Goal: Task Accomplishment & Management: Use online tool/utility

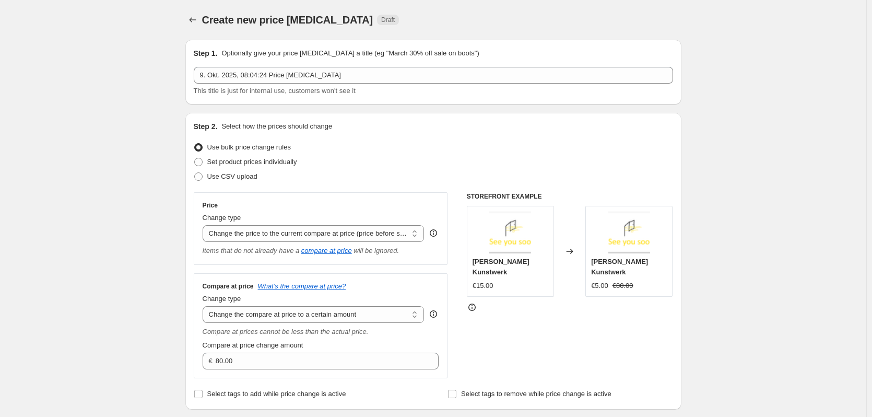
select select "ecap"
select select "to"
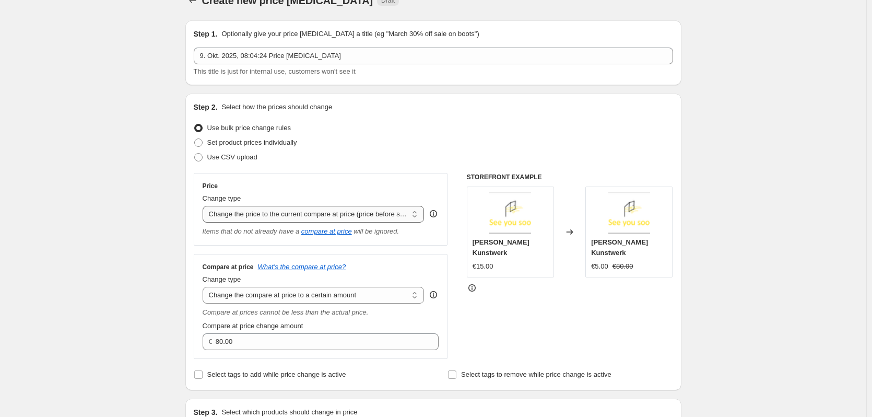
click at [401, 209] on select "Change the price to a certain amount Change the price by a certain amount Chang…" at bounding box center [314, 214] width 222 height 17
click at [205, 206] on select "Change the price to a certain amount Change the price by a certain amount Chang…" at bounding box center [314, 214] width 222 height 17
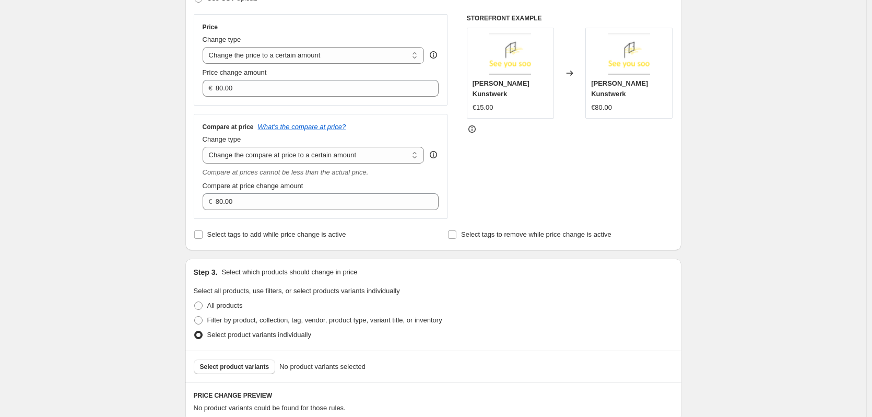
scroll to position [84, 0]
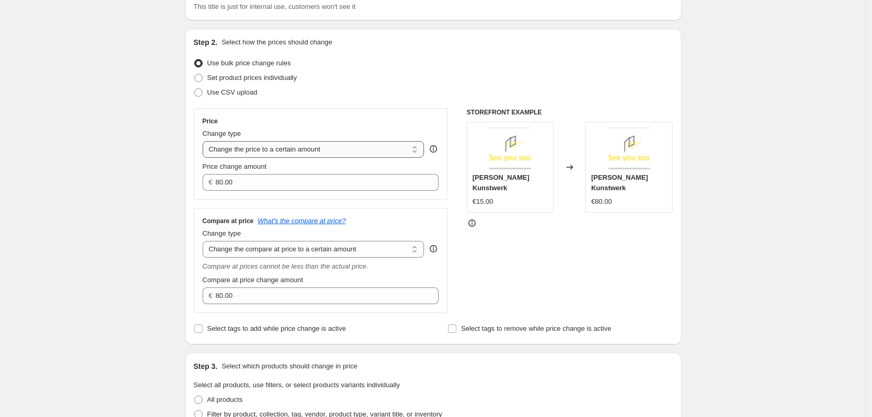
click at [372, 152] on select "Change the price to a certain amount Change the price by a certain amount Chang…" at bounding box center [314, 149] width 222 height 17
click at [205, 141] on select "Change the price to a certain amount Change the price by a certain amount Chang…" at bounding box center [314, 149] width 222 height 17
click at [336, 150] on select "Change the price to a certain amount Change the price by a certain amount Chang…" at bounding box center [314, 149] width 222 height 17
select select "by"
click at [205, 141] on select "Change the price to a certain amount Change the price by a certain amount Chang…" at bounding box center [314, 149] width 222 height 17
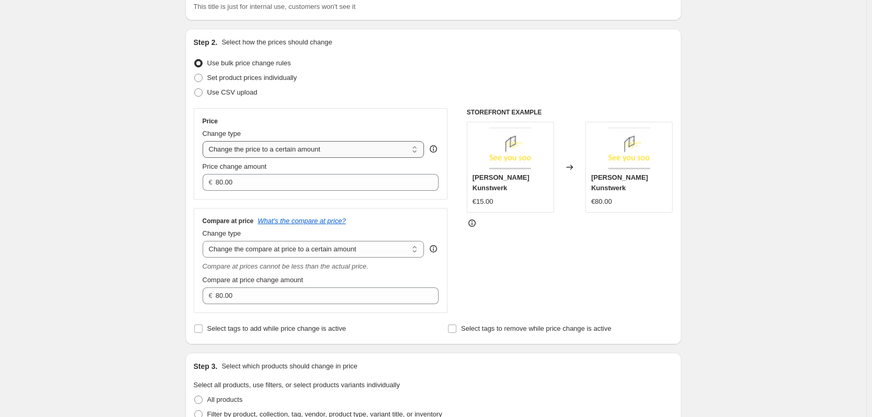
type input "-10.00"
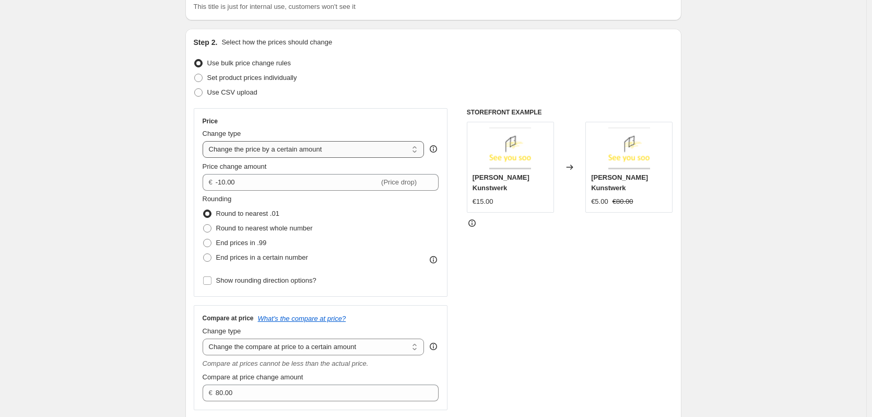
click at [300, 148] on select "Change the price to a certain amount Change the price by a certain amount Chang…" at bounding box center [314, 149] width 222 height 17
select select "to"
click at [205, 141] on select "Change the price to a certain amount Change the price by a certain amount Chang…" at bounding box center [314, 149] width 222 height 17
type input "80.00"
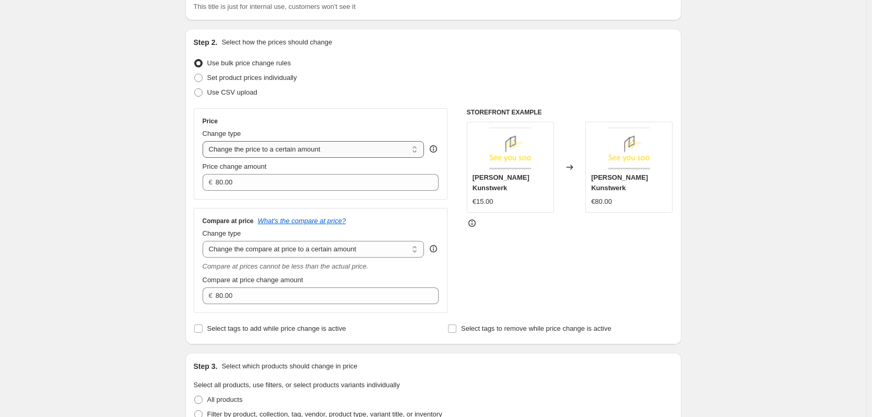
click at [276, 144] on select "Change the price to a certain amount Change the price by a certain amount Chang…" at bounding box center [314, 149] width 222 height 17
select select "by"
click at [205, 141] on select "Change the price to a certain amount Change the price by a certain amount Chang…" at bounding box center [314, 149] width 222 height 17
type input "-10.00"
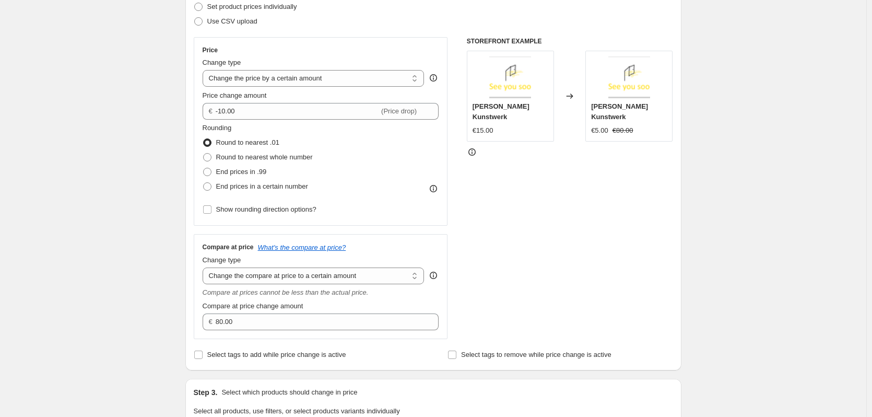
scroll to position [136, 0]
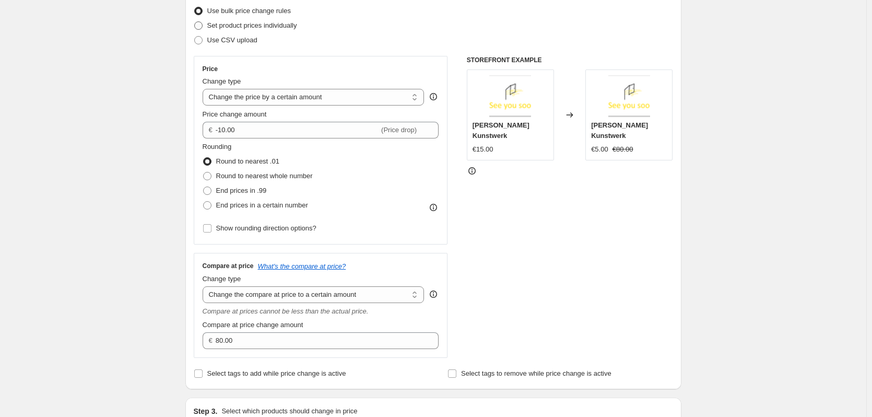
click at [198, 25] on span at bounding box center [198, 25] width 8 height 8
click at [195, 22] on input "Set product prices individually" at bounding box center [194, 21] width 1 height 1
radio input "true"
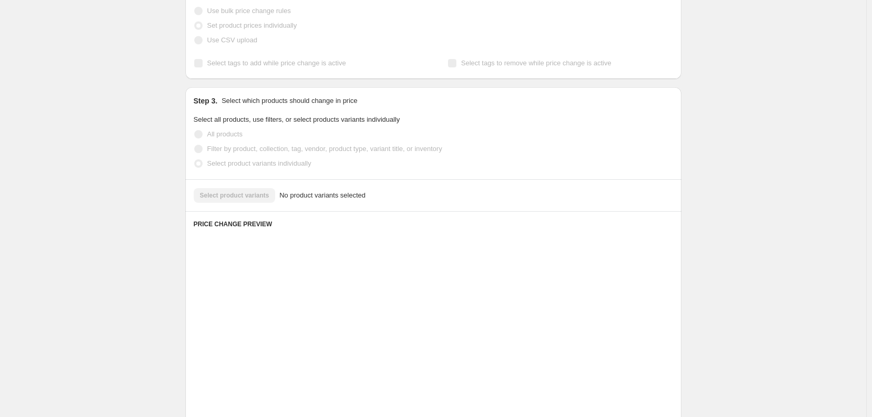
scroll to position [132, 0]
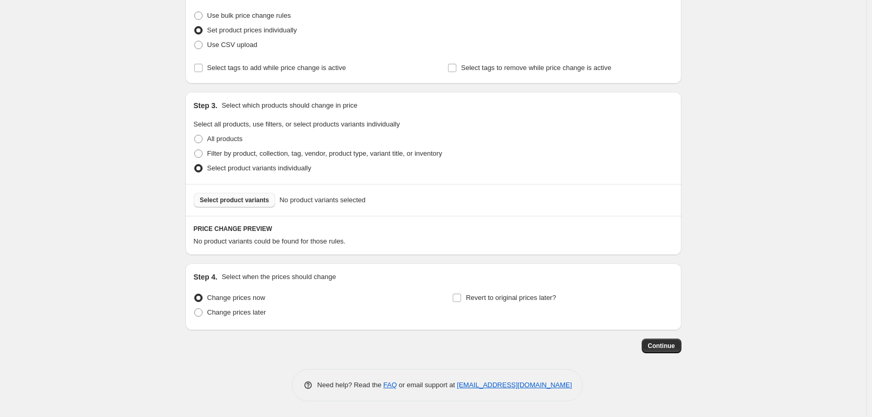
click at [231, 204] on span "Select product variants" at bounding box center [234, 200] width 69 height 8
click at [231, 202] on span "Select product variants" at bounding box center [234, 200] width 69 height 8
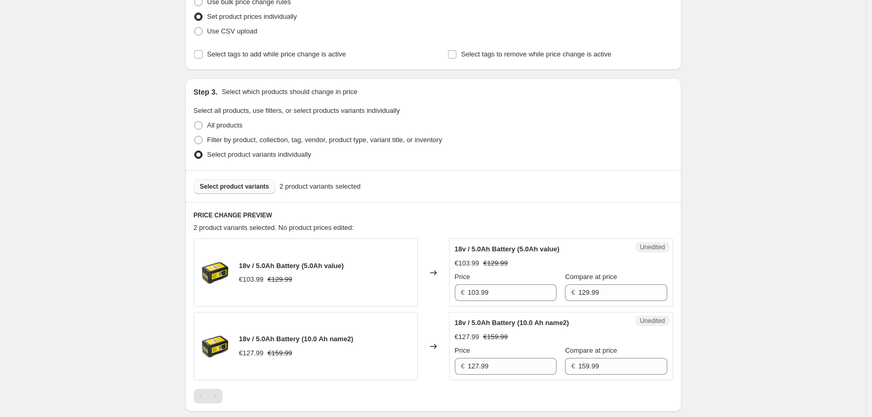
scroll to position [0, 0]
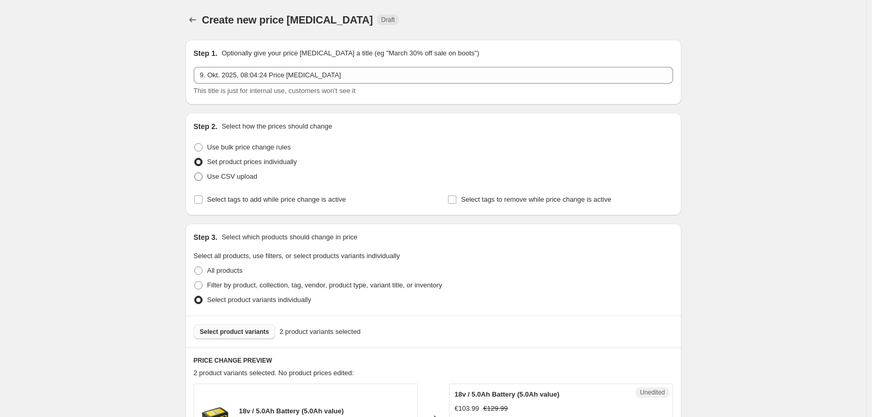
click at [200, 178] on span at bounding box center [198, 176] width 8 height 8
click at [195, 173] on input "Use CSV upload" at bounding box center [194, 172] width 1 height 1
radio input "true"
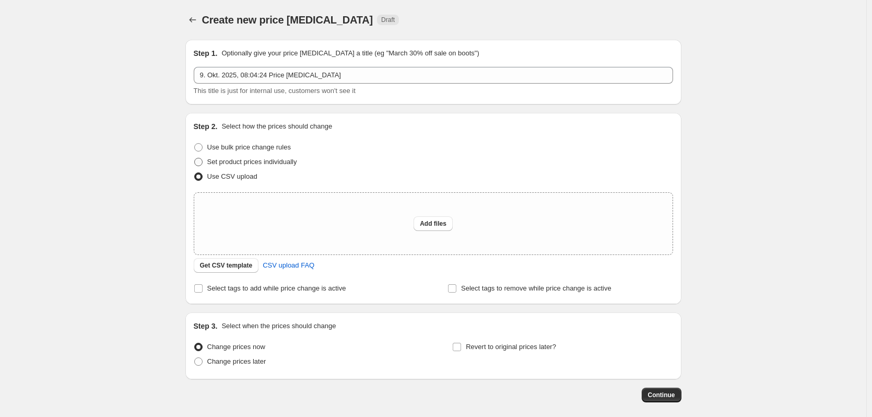
click at [206, 162] on label "Set product prices individually" at bounding box center [245, 162] width 103 height 15
click at [195, 158] on input "Set product prices individually" at bounding box center [194, 158] width 1 height 1
radio input "true"
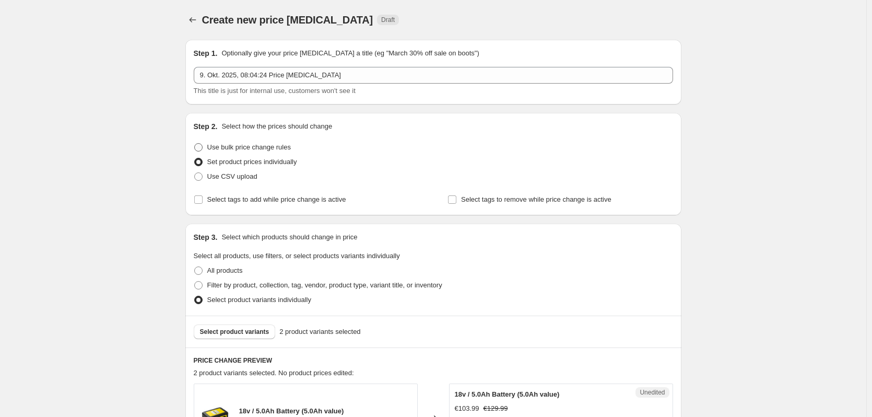
click at [198, 142] on label "Use bulk price change rules" at bounding box center [242, 147] width 97 height 15
click at [195, 143] on input "Use bulk price change rules" at bounding box center [194, 143] width 1 height 1
radio input "true"
select select "by"
select select "to"
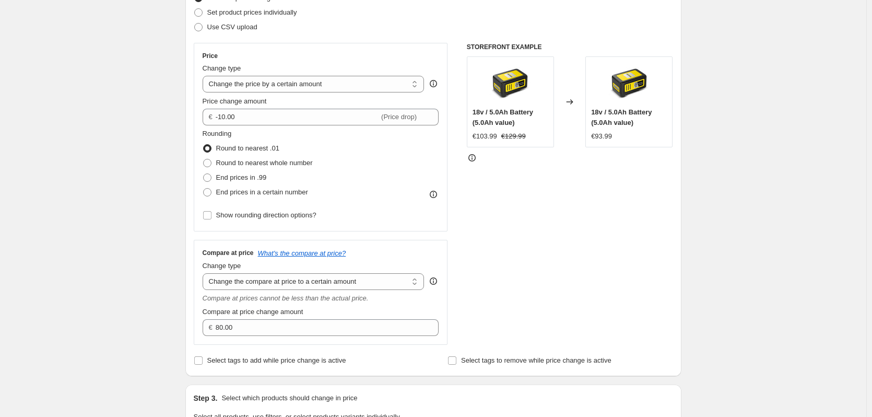
scroll to position [97, 0]
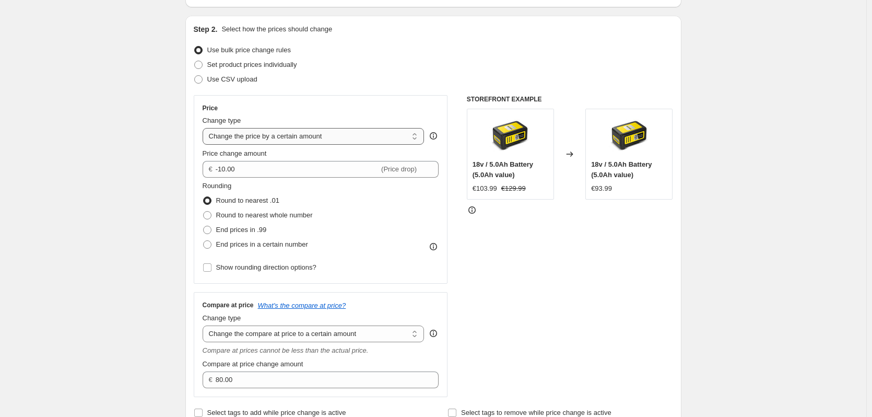
click at [289, 136] on select "Change the price to a certain amount Change the price by a certain amount Chang…" at bounding box center [314, 136] width 222 height 17
select select "percentage"
click at [205, 128] on select "Change the price to a certain amount Change the price by a certain amount Chang…" at bounding box center [314, 136] width 222 height 17
type input "-15"
drag, startPoint x: 291, startPoint y: 136, endPoint x: 289, endPoint y: 144, distance: 8.8
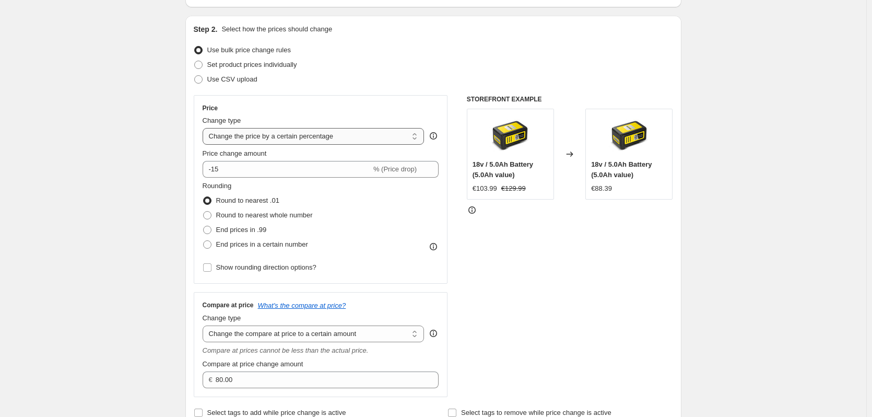
click at [291, 136] on select "Change the price to a certain amount Change the price by a certain amount Chang…" at bounding box center [314, 136] width 222 height 17
select select "by"
click at [205, 128] on select "Change the price to a certain amount Change the price by a certain amount Chang…" at bounding box center [314, 136] width 222 height 17
type input "-10.00"
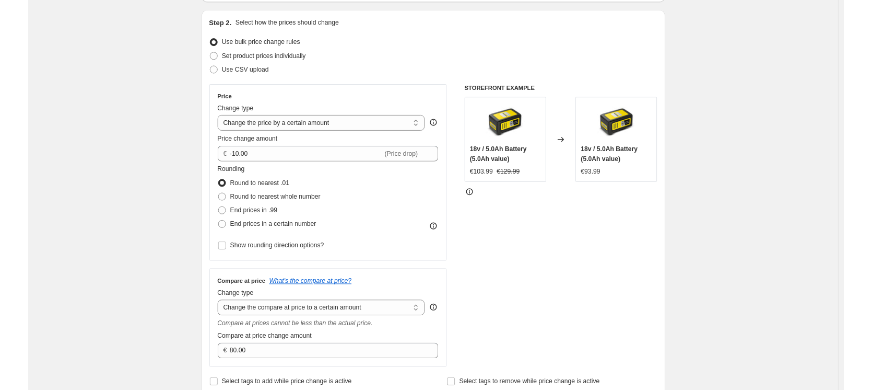
scroll to position [104, 0]
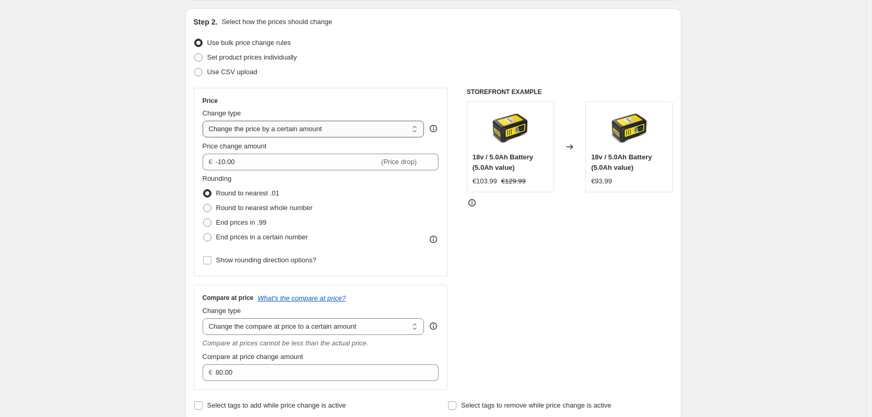
click at [268, 129] on select "Change the price to a certain amount Change the price by a certain amount Chang…" at bounding box center [314, 129] width 222 height 17
select select "to"
click at [205, 121] on select "Change the price to a certain amount Change the price by a certain amount Chang…" at bounding box center [314, 129] width 222 height 17
type input "80.00"
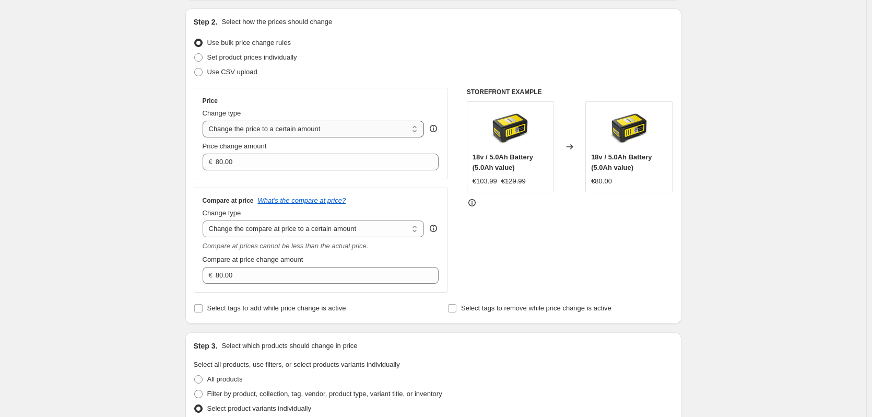
click at [328, 131] on select "Change the price to a certain amount Change the price by a certain amount Chang…" at bounding box center [314, 129] width 222 height 17
select select "by"
click at [205, 121] on select "Change the price to a certain amount Change the price by a certain amount Chang…" at bounding box center [314, 129] width 222 height 17
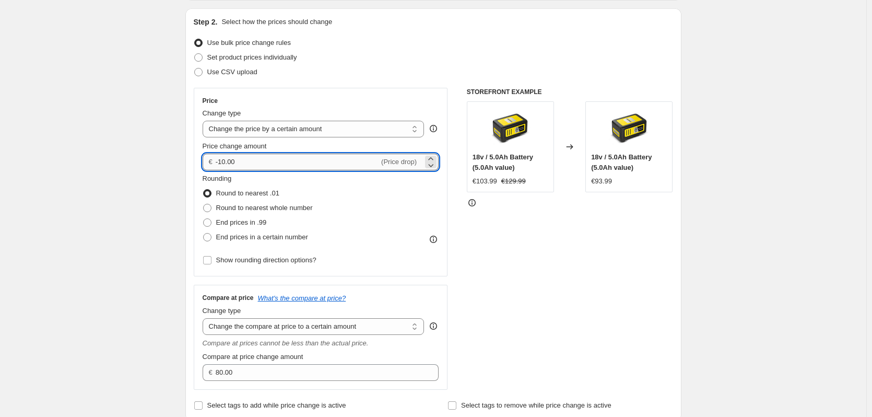
click at [224, 162] on input "-10.00" at bounding box center [297, 162] width 163 height 17
type input "-20.00"
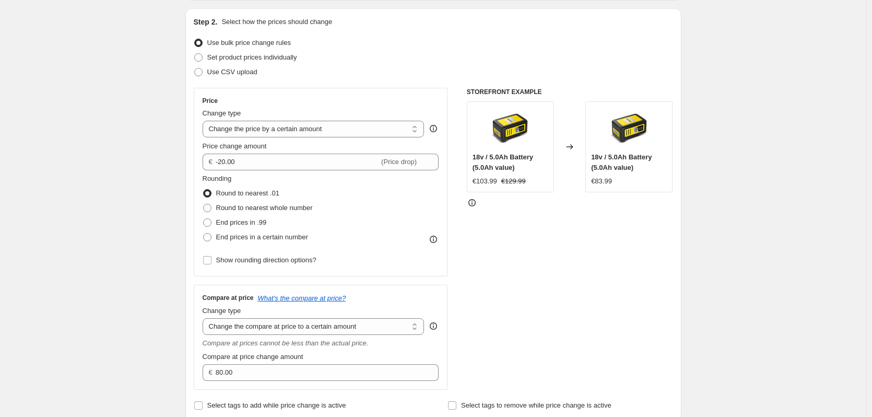
click at [464, 236] on div "Price Change type Change the price to a certain amount Change the price by a ce…" at bounding box center [433, 239] width 479 height 302
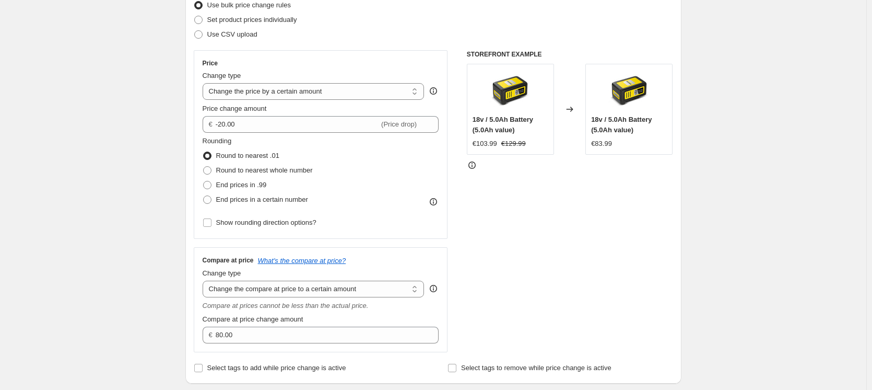
scroll to position [157, 0]
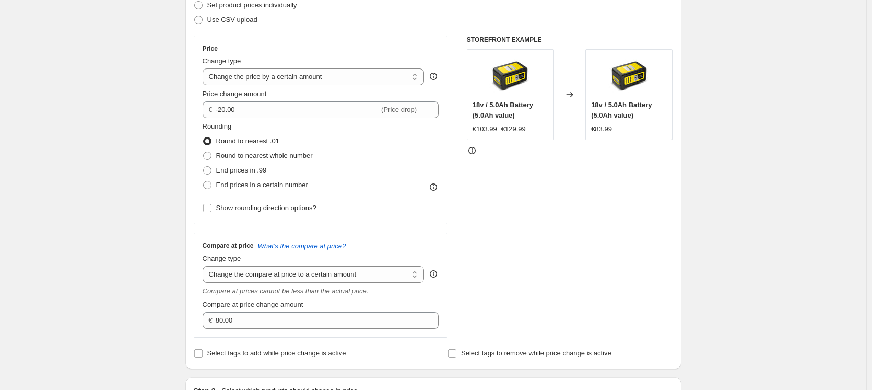
click at [367, 87] on div "Price Change type Change the price to a certain amount Change the price by a ce…" at bounding box center [321, 129] width 237 height 171
click at [369, 79] on select "Change the price to a certain amount Change the price by a certain amount Chang…" at bounding box center [314, 76] width 222 height 17
select select "percentage"
click at [205, 68] on select "Change the price to a certain amount Change the price by a certain amount Chang…" at bounding box center [314, 76] width 222 height 17
type input "-15"
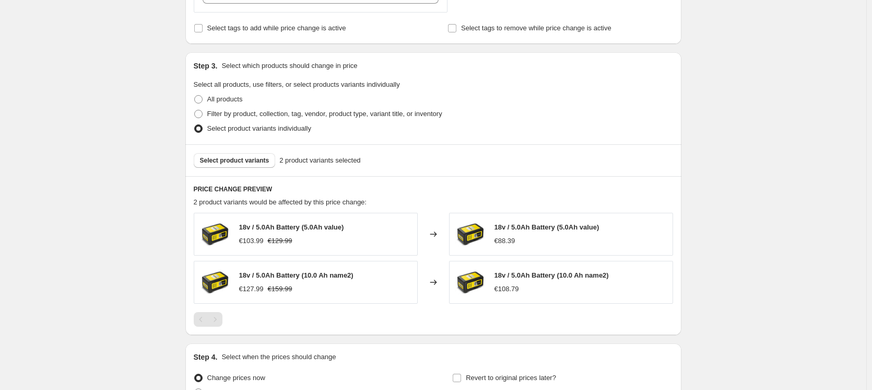
scroll to position [470, 0]
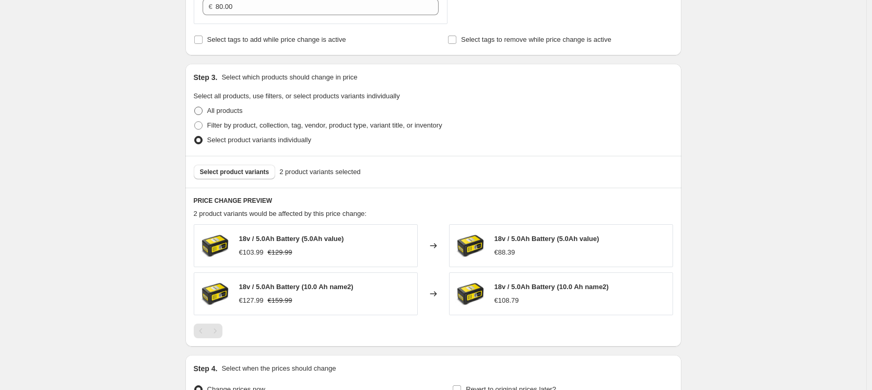
click at [198, 112] on span at bounding box center [198, 111] width 8 height 8
click at [195, 107] on input "All products" at bounding box center [194, 107] width 1 height 1
radio input "true"
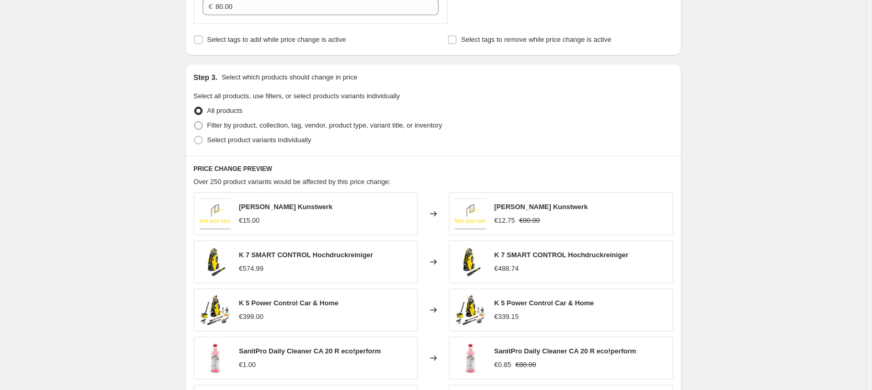
click at [203, 127] on span at bounding box center [198, 125] width 8 height 8
click at [195, 122] on input "Filter by product, collection, tag, vendor, product type, variant title, or inv…" at bounding box center [194, 121] width 1 height 1
radio input "true"
select select "inventory_quantity"
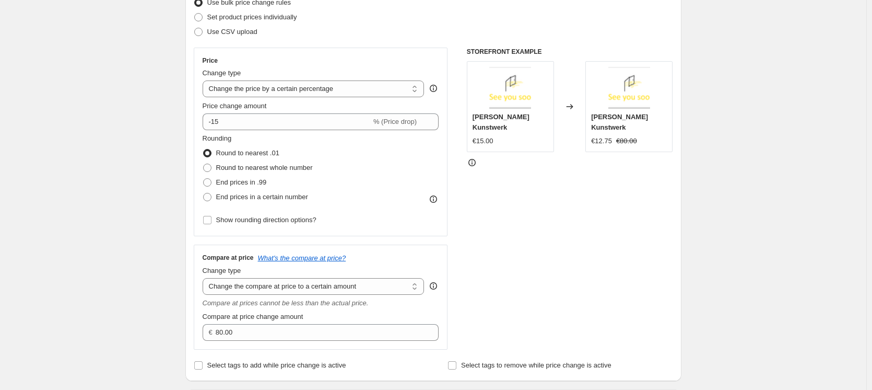
scroll to position [138, 0]
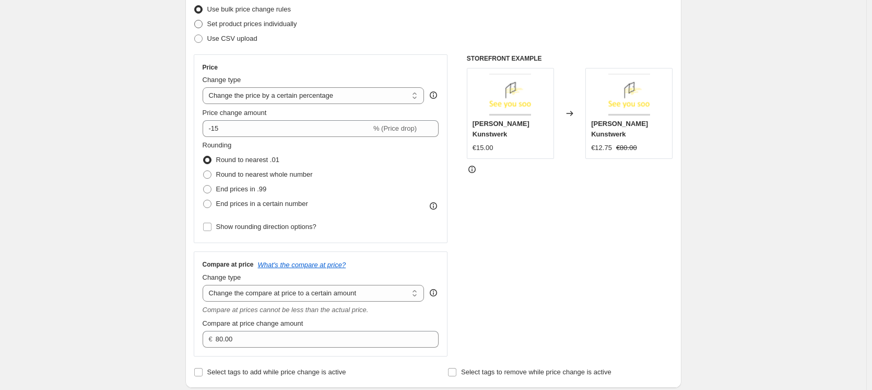
click at [198, 20] on span at bounding box center [198, 24] width 8 height 8
click at [195, 20] on input "Set product prices individually" at bounding box center [194, 20] width 1 height 1
radio input "true"
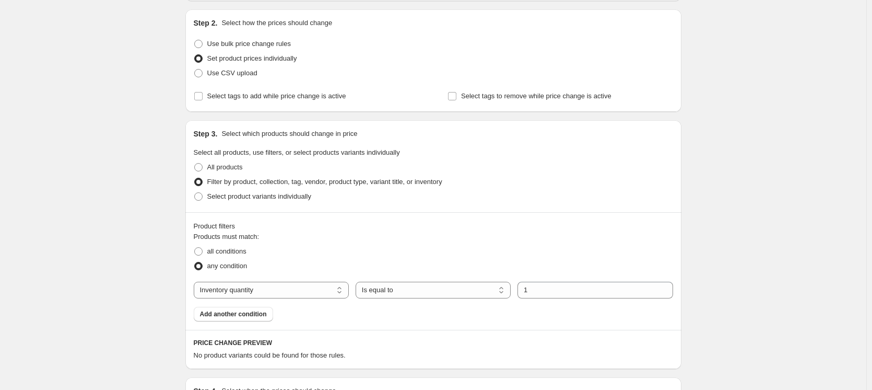
scroll to position [86, 0]
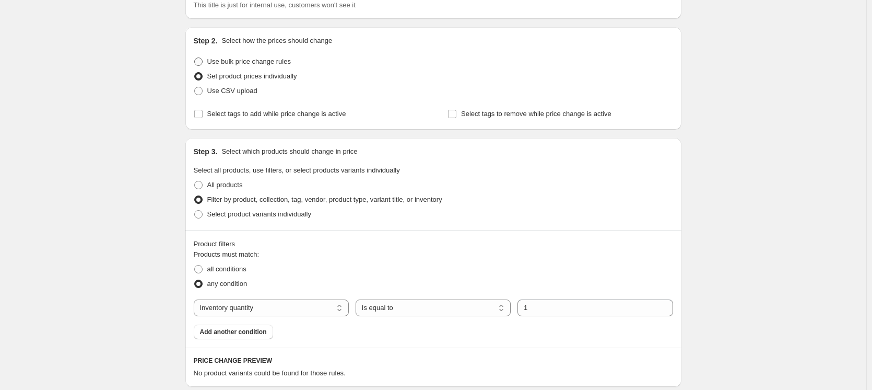
click at [203, 60] on span at bounding box center [198, 61] width 8 height 8
click at [195, 58] on input "Use bulk price change rules" at bounding box center [194, 57] width 1 height 1
radio input "true"
select select "percentage"
select select "to"
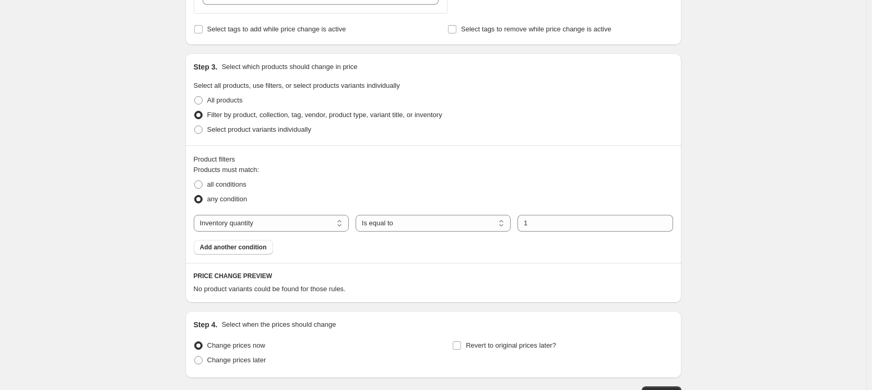
scroll to position [503, 0]
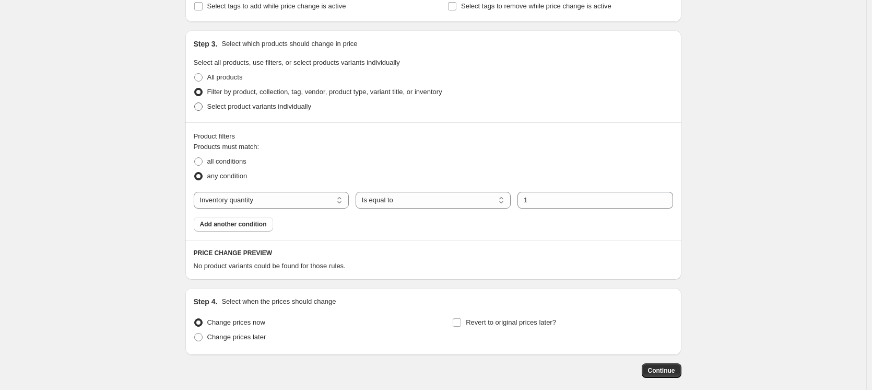
click at [202, 109] on span at bounding box center [198, 106] width 8 height 8
click at [195, 103] on input "Select product variants individually" at bounding box center [194, 102] width 1 height 1
radio input "true"
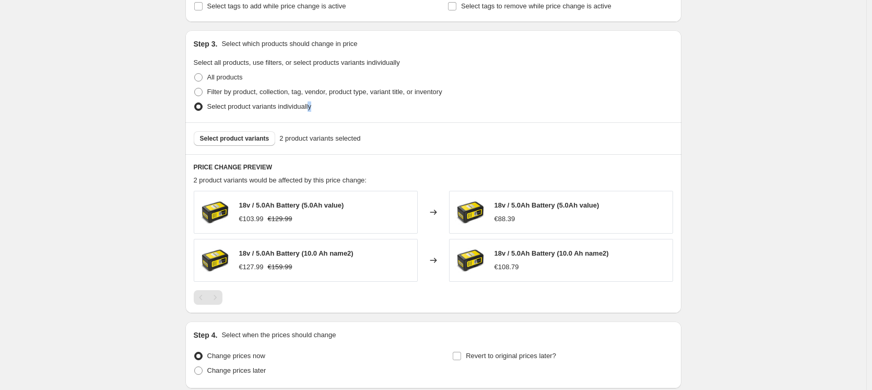
drag, startPoint x: 311, startPoint y: 105, endPoint x: 223, endPoint y: 117, distance: 89.1
click at [223, 117] on div "Step 3. Select which products should change in price Select all products, use f…" at bounding box center [433, 76] width 496 height 92
click at [338, 111] on div "Select product variants individually" at bounding box center [433, 106] width 479 height 15
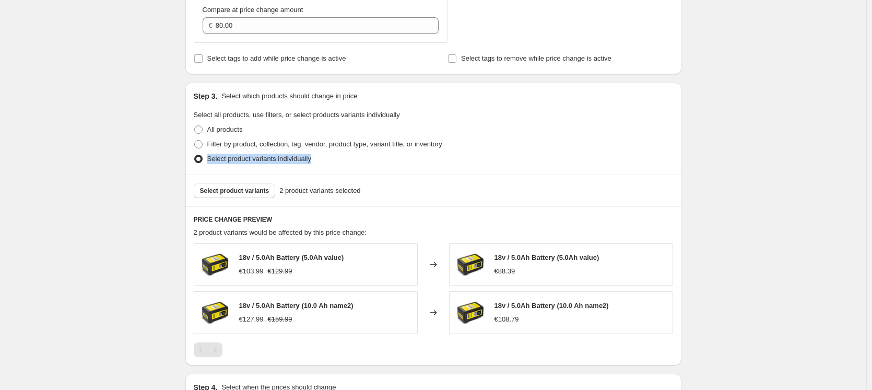
drag, startPoint x: 318, startPoint y: 158, endPoint x: 210, endPoint y: 158, distance: 107.6
click at [210, 158] on div "Select product variants individually" at bounding box center [433, 158] width 479 height 15
click at [360, 166] on div "Select product variants individually" at bounding box center [433, 158] width 479 height 15
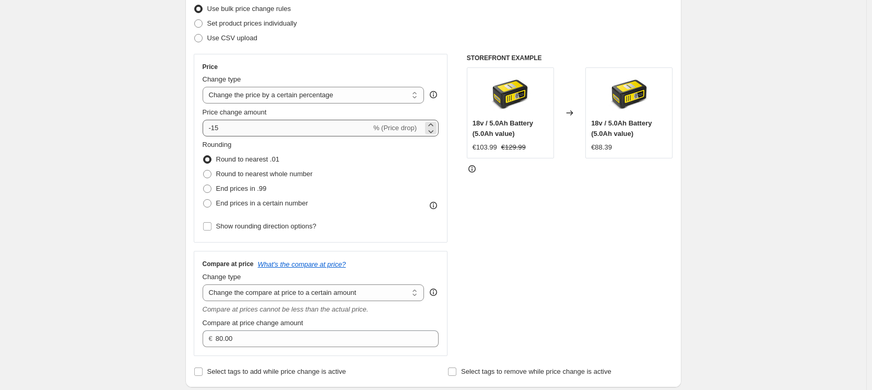
scroll to position [139, 0]
click at [337, 93] on select "Change the price to a certain amount Change the price by a certain amount Chang…" at bounding box center [314, 94] width 222 height 17
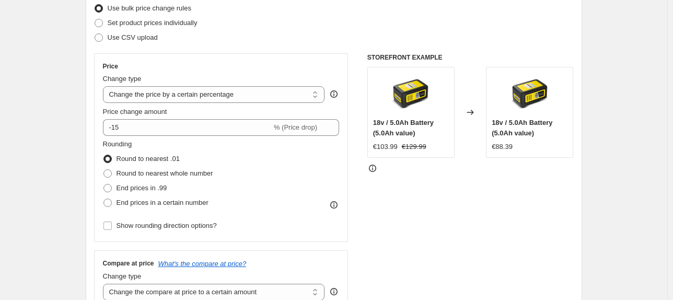
drag, startPoint x: 853, startPoint y: 2, endPoint x: 618, endPoint y: 255, distance: 345.5
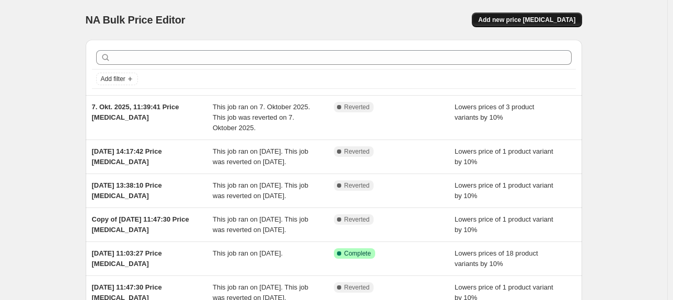
click at [514, 22] on span "Add new price [MEDICAL_DATA]" at bounding box center [526, 20] width 97 height 8
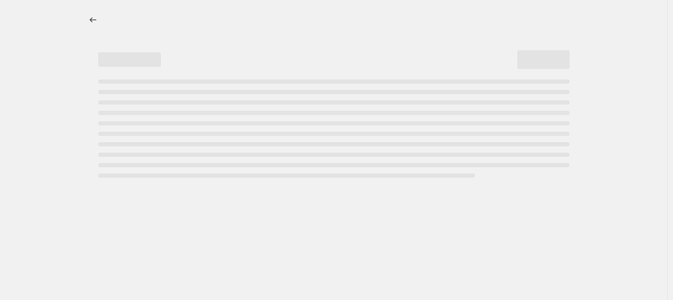
select select "percentage"
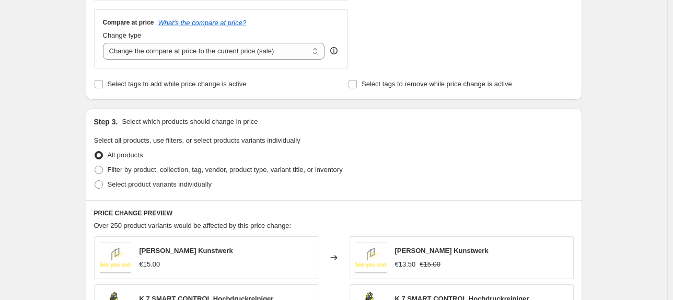
scroll to position [376, 0]
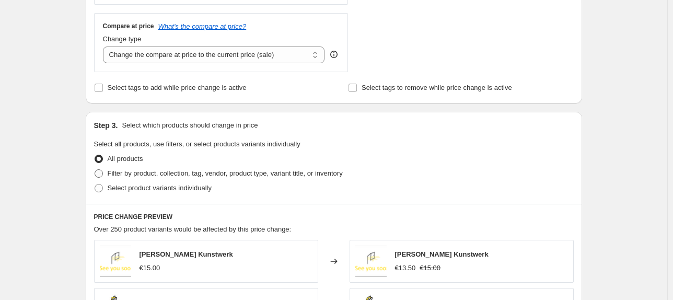
click at [98, 171] on span at bounding box center [99, 173] width 8 height 8
click at [95, 170] on input "Filter by product, collection, tag, vendor, product type, variant title, or inv…" at bounding box center [95, 169] width 1 height 1
radio input "true"
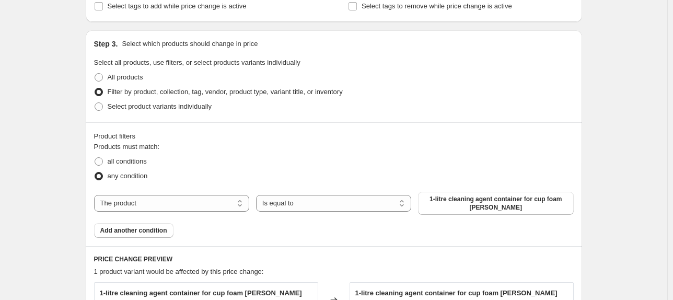
scroll to position [460, 0]
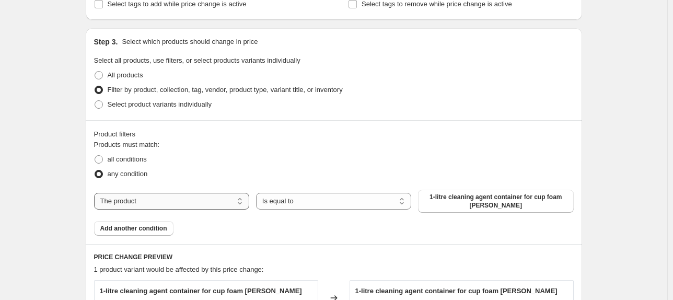
click at [213, 205] on select "The product The product's collection The product's tag The product's vendor The…" at bounding box center [171, 201] width 155 height 17
select select "collection"
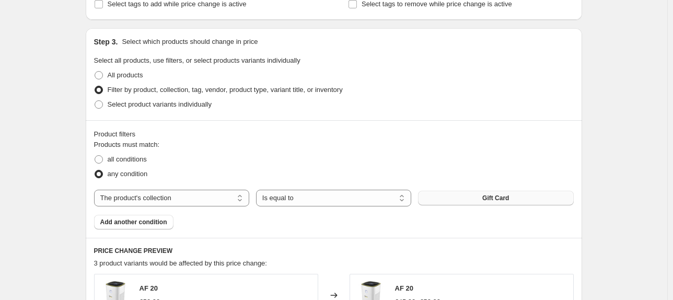
click at [454, 198] on button "Gift Card" at bounding box center [495, 198] width 155 height 15
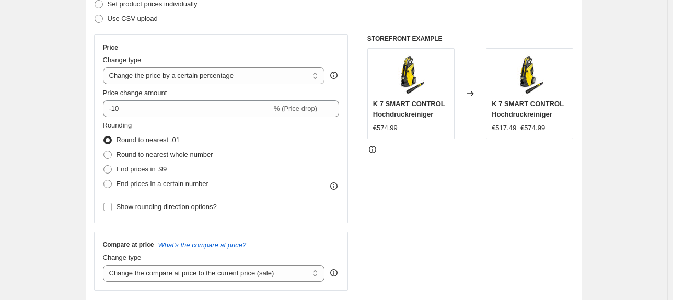
scroll to position [158, 0]
click at [175, 79] on select "Change the price to a certain amount Change the price by a certain amount Chang…" at bounding box center [214, 75] width 222 height 17
select select "to"
click at [104, 67] on select "Change the price to a certain amount Change the price by a certain amount Chang…" at bounding box center [214, 75] width 222 height 17
type input "80.00"
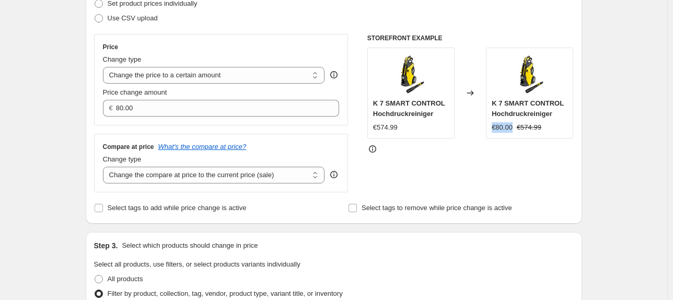
drag, startPoint x: 492, startPoint y: 130, endPoint x: 512, endPoint y: 130, distance: 19.8
click at [512, 130] on div "K 7 SMART CONTROL Hochdruckreiniger €80.00 €574.99" at bounding box center [529, 93] width 87 height 91
click at [254, 74] on select "Change the price to a certain amount Change the price by a certain amount Chang…" at bounding box center [214, 75] width 222 height 17
select select "by"
click at [104, 67] on select "Change the price to a certain amount Change the price by a certain amount Chang…" at bounding box center [214, 75] width 222 height 17
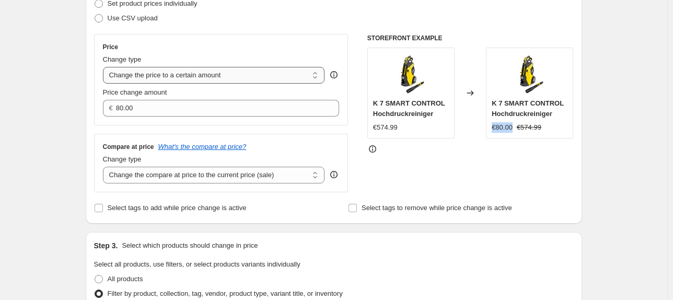
type input "-10.00"
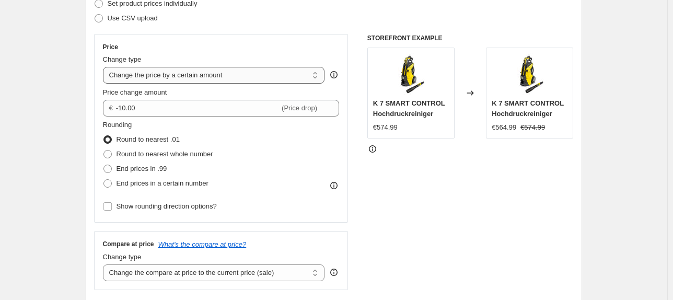
click at [217, 83] on select "Change the price to a certain amount Change the price by a certain amount Chang…" at bounding box center [214, 75] width 222 height 17
select select "percentage"
click at [104, 67] on select "Change the price to a certain amount Change the price by a certain amount Chang…" at bounding box center [214, 75] width 222 height 17
type input "-15"
click at [307, 71] on select "Change the price to a certain amount Change the price by a certain amount Chang…" at bounding box center [214, 75] width 222 height 17
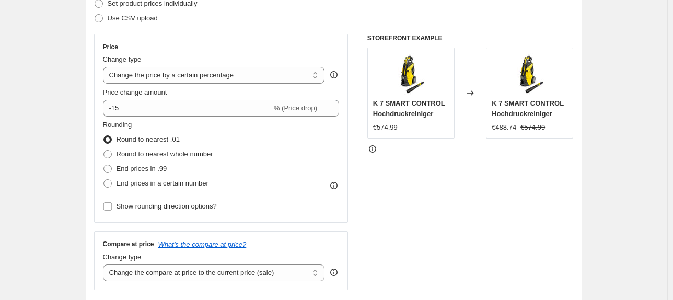
select select "ecap"
click at [104, 67] on select "Change the price to a certain amount Change the price by a certain amount Chang…" at bounding box center [214, 75] width 222 height 17
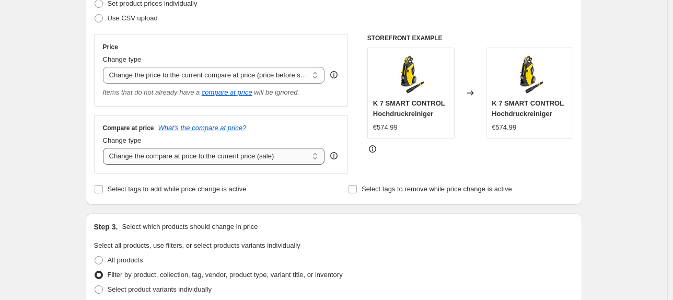
click at [256, 155] on select "Change the compare at price to the current price (sale) Change the compare at p…" at bounding box center [214, 156] width 222 height 17
click at [258, 157] on select "Change the compare at price to the current price (sale) Change the compare at p…" at bounding box center [214, 156] width 222 height 17
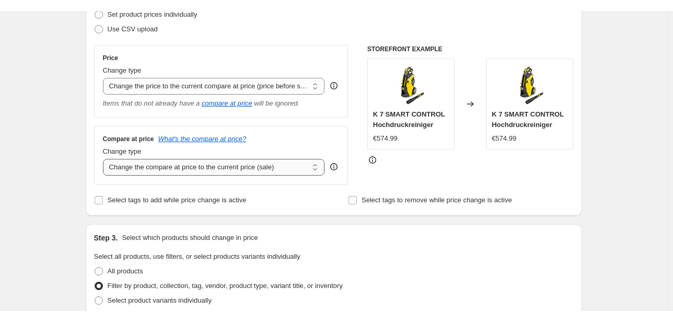
scroll to position [116, 0]
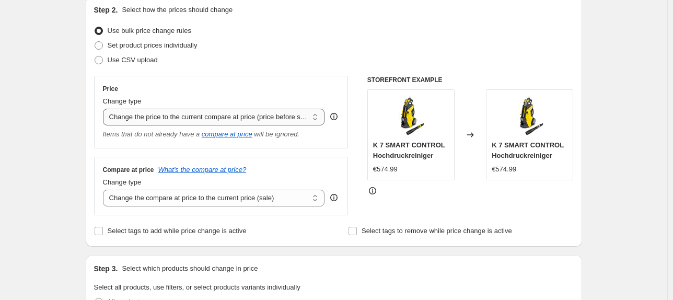
click at [273, 121] on select "Change the price to a certain amount Change the price by a certain amount Chang…" at bounding box center [214, 117] width 222 height 17
click at [104, 109] on select "Change the price to a certain amount Change the price by a certain amount Chang…" at bounding box center [214, 117] width 222 height 17
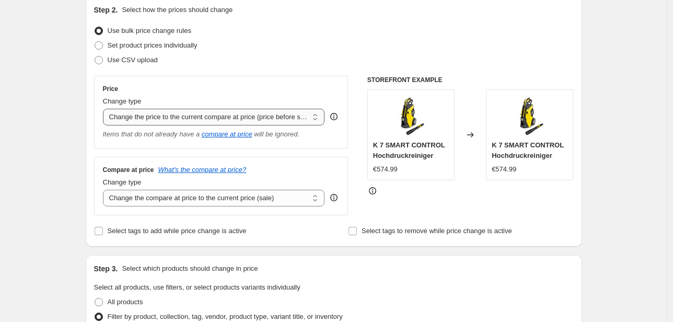
click at [251, 120] on select "Change the price to a certain amount Change the price by a certain amount Chang…" at bounding box center [214, 117] width 222 height 17
click at [104, 109] on select "Change the price to a certain amount Change the price by a certain amount Chang…" at bounding box center [214, 117] width 222 height 17
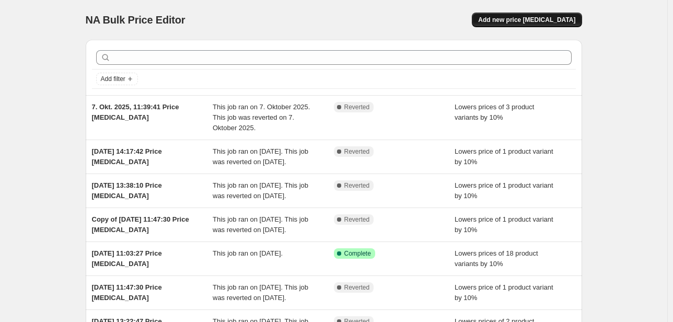
click at [532, 19] on span "Add new price [MEDICAL_DATA]" at bounding box center [526, 20] width 97 height 8
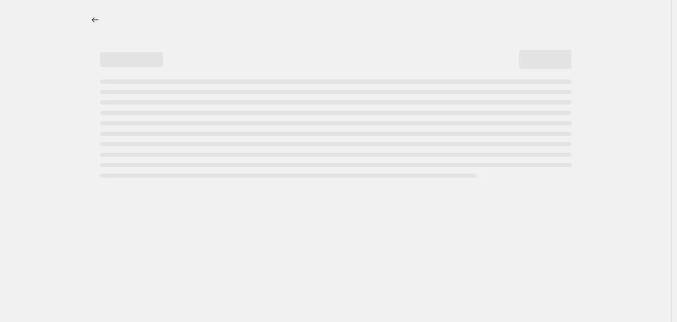
select select "percentage"
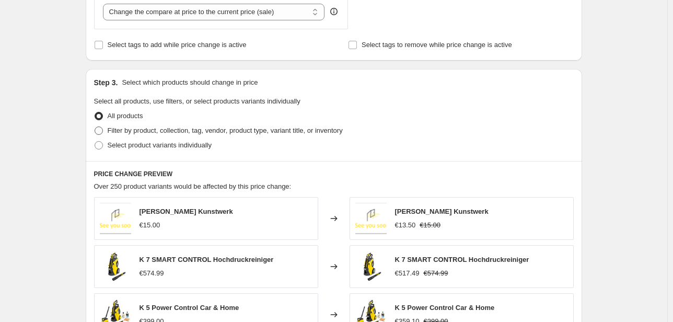
scroll to position [418, 0]
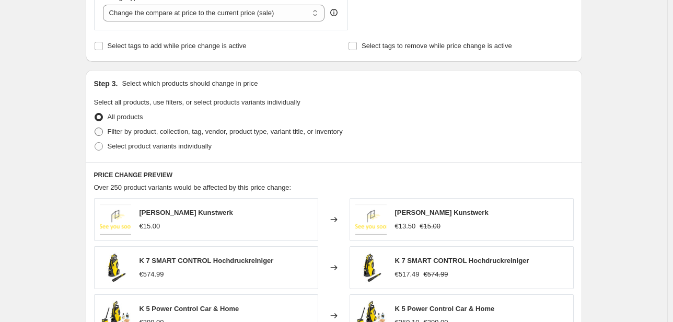
click at [103, 132] on span at bounding box center [99, 131] width 8 height 8
click at [95, 128] on input "Filter by product, collection, tag, vendor, product type, variant title, or inv…" at bounding box center [95, 127] width 1 height 1
radio input "true"
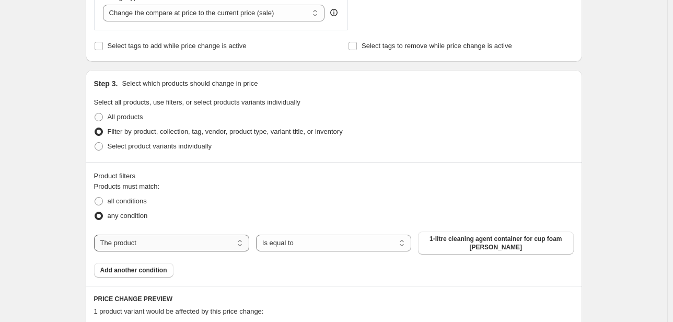
click at [217, 243] on select "The product The product's collection The product's tag The product's vendor The…" at bounding box center [171, 242] width 155 height 17
select select "collection"
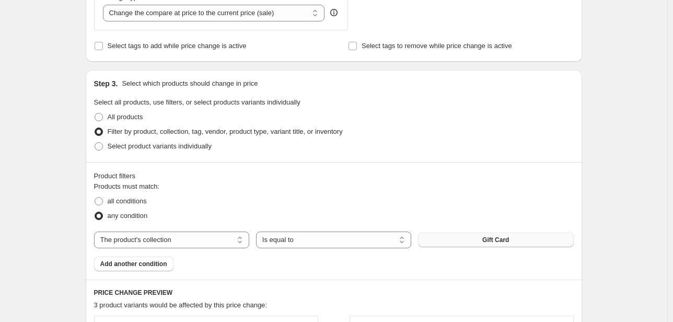
click at [482, 246] on button "Gift Card" at bounding box center [495, 239] width 155 height 15
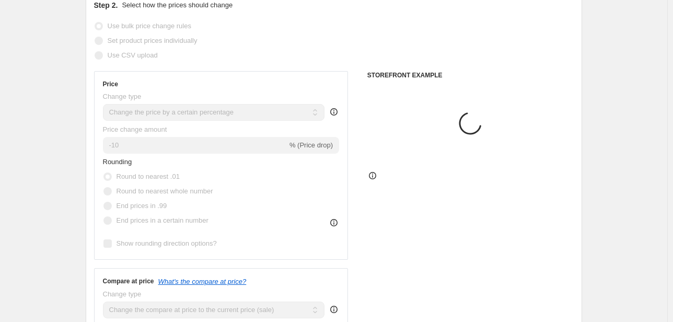
scroll to position [125, 0]
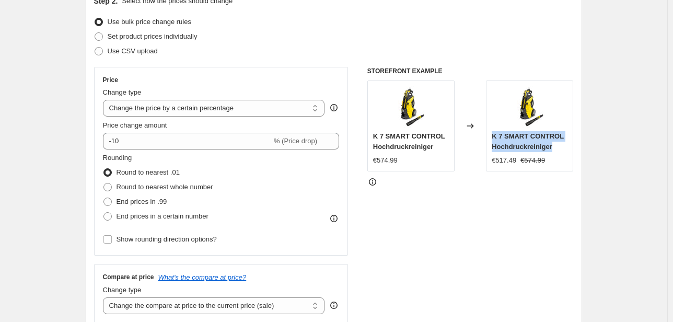
drag, startPoint x: 492, startPoint y: 139, endPoint x: 555, endPoint y: 146, distance: 62.6
click at [555, 146] on div "K 7 SMART CONTROL Hochdruckreiniger €517.49 €574.99" at bounding box center [529, 125] width 87 height 91
copy span "K 7 SMART CONTROL Hochdruckreiniger"
click at [445, 218] on div "STOREFRONT EXAMPLE K 7 SMART CONTROL Hochdruckreiniger €574.99 Changed to K 7 S…" at bounding box center [470, 195] width 206 height 256
click at [142, 106] on select "Change the price to a certain amount Change the price by a certain amount Chang…" at bounding box center [214, 108] width 222 height 17
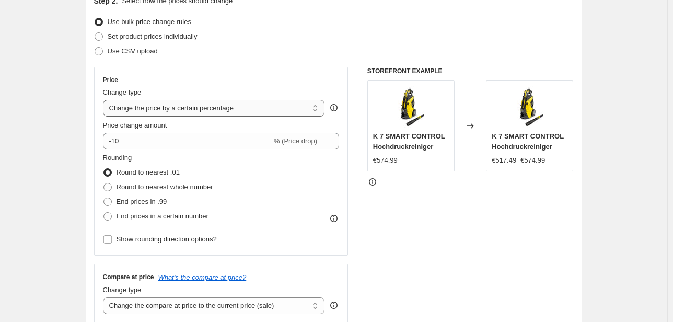
select select "ecap"
click at [104, 100] on select "Change the price to a certain amount Change the price by a certain amount Chang…" at bounding box center [214, 108] width 222 height 17
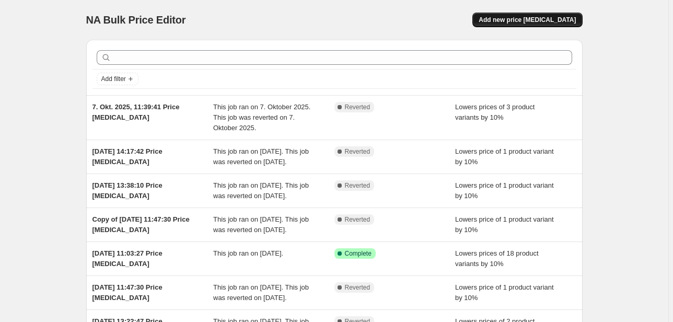
click at [516, 23] on span "Add new price [MEDICAL_DATA]" at bounding box center [526, 20] width 97 height 8
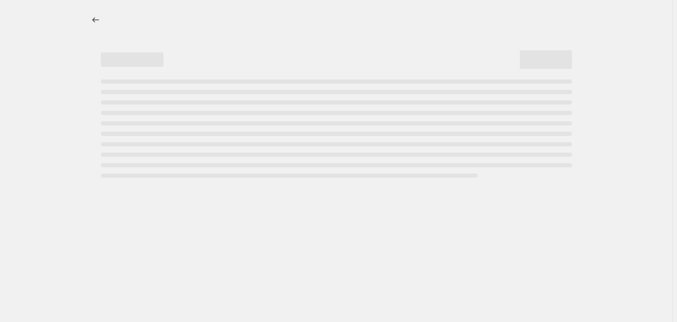
select select "percentage"
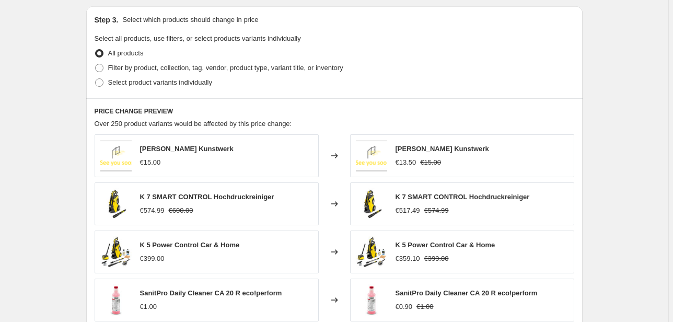
scroll to position [418, 0]
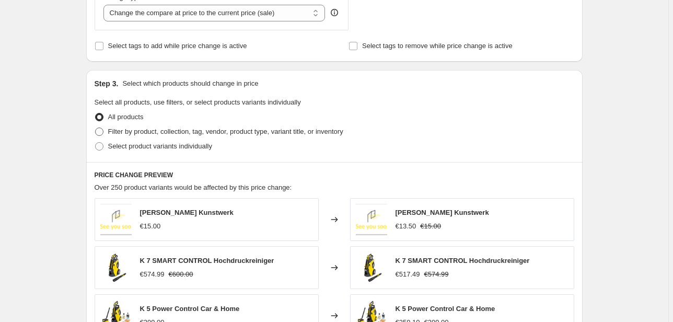
click at [99, 130] on span at bounding box center [99, 131] width 8 height 8
click at [96, 128] on input "Filter by product, collection, tag, vendor, product type, variant title, or inv…" at bounding box center [95, 127] width 1 height 1
radio input "true"
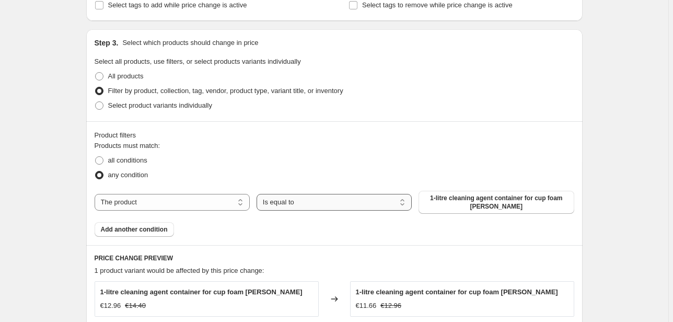
scroll to position [460, 0]
click at [196, 198] on select "The product The product's collection The product's tag The product's vendor The…" at bounding box center [172, 201] width 155 height 17
select select "collection"
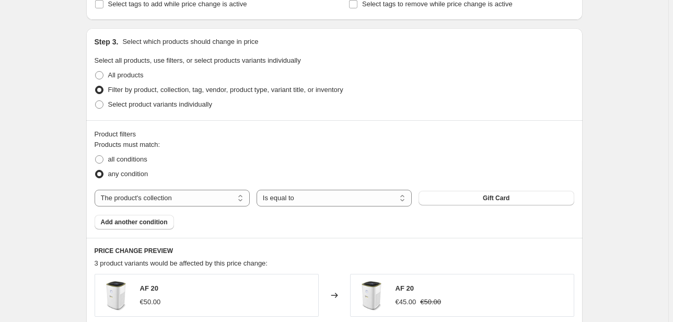
click at [448, 204] on button "Gift Card" at bounding box center [495, 198] width 155 height 15
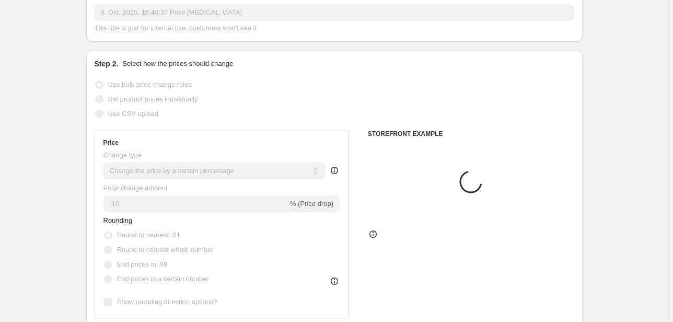
scroll to position [84, 0]
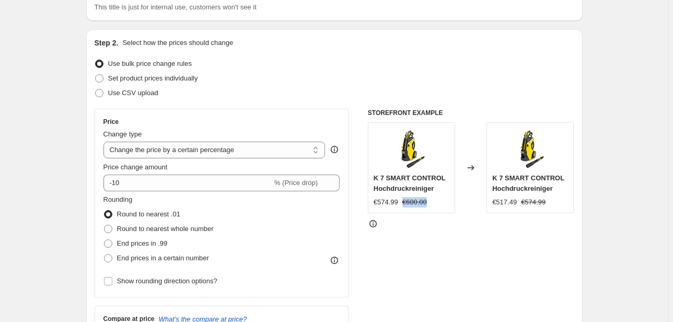
drag, startPoint x: 400, startPoint y: 203, endPoint x: 431, endPoint y: 201, distance: 30.9
click at [431, 201] on div "€574.99 €600.00" at bounding box center [411, 202] width 76 height 10
click at [399, 245] on div "STOREFRONT EXAMPLE K 7 SMART CONTROL Hochdruckreiniger €574.99 €600.00 Changed …" at bounding box center [471, 237] width 206 height 256
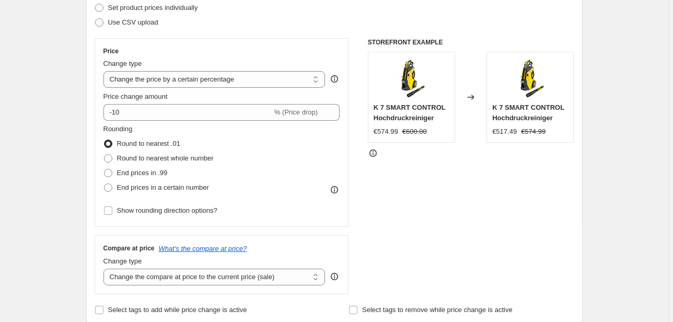
scroll to position [167, 0]
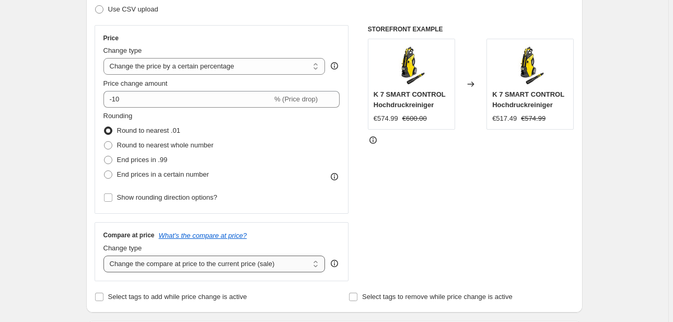
click at [234, 268] on select "Change the compare at price to the current price (sale) Change the compare at p…" at bounding box center [214, 263] width 222 height 17
click at [363, 225] on div "Price Change type Change the price to a certain amount Change the price by a ce…" at bounding box center [334, 153] width 479 height 256
click at [262, 66] on select "Change the price to a certain amount Change the price by a certain amount Chang…" at bounding box center [214, 66] width 222 height 17
select select "ecap"
click at [105, 58] on select "Change the price to a certain amount Change the price by a certain amount Chang…" at bounding box center [214, 66] width 222 height 17
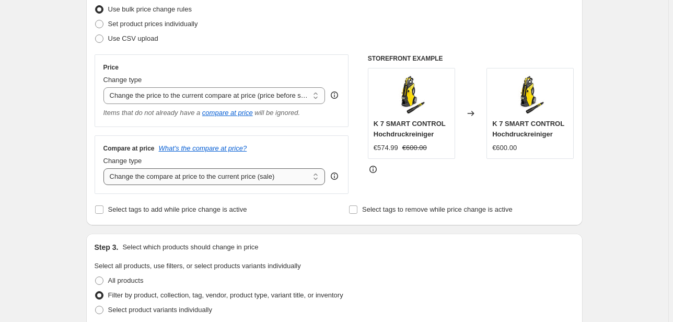
scroll to position [125, 0]
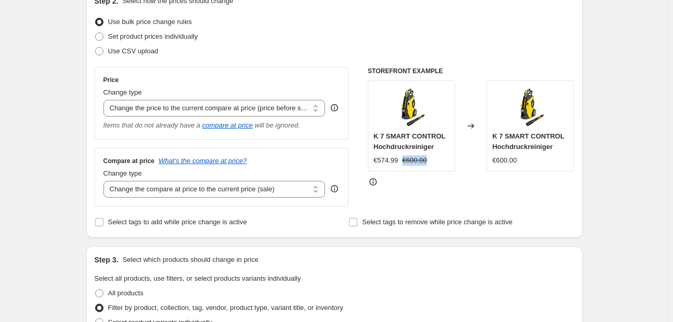
drag, startPoint x: 402, startPoint y: 160, endPoint x: 430, endPoint y: 160, distance: 28.2
click at [430, 160] on div "€574.99 €600.00" at bounding box center [411, 160] width 76 height 10
click at [409, 168] on div "K 7 SMART CONTROL Hochdruckreiniger €574.99 €600.00" at bounding box center [411, 125] width 87 height 91
drag, startPoint x: 403, startPoint y: 161, endPoint x: 427, endPoint y: 162, distance: 24.1
click at [427, 162] on div "€574.99 €600.00" at bounding box center [411, 160] width 76 height 10
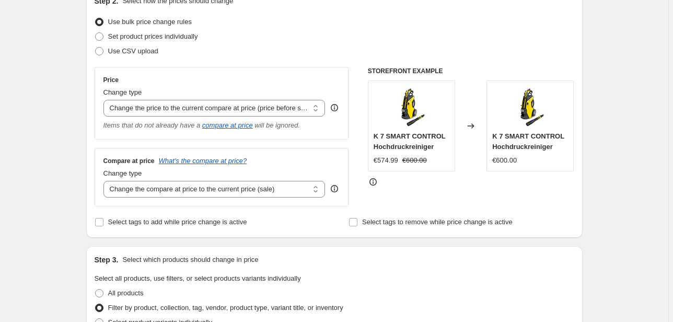
click at [398, 172] on div "STOREFRONT EXAMPLE K 7 SMART CONTROL Hochdruckreiniger €574.99 €600.00 Changed …" at bounding box center [471, 136] width 206 height 139
drag, startPoint x: 496, startPoint y: 161, endPoint x: 522, endPoint y: 160, distance: 25.6
click at [522, 160] on div "€600.00" at bounding box center [530, 160] width 76 height 10
click at [520, 162] on div "€600.00" at bounding box center [530, 160] width 76 height 10
click at [215, 190] on select "Change the compare at price to the current price (sale) Change the compare at p…" at bounding box center [214, 189] width 222 height 17
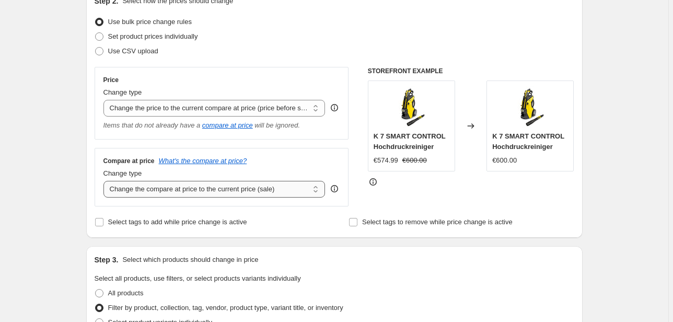
select select "to"
click at [105, 181] on select "Change the compare at price to the current price (sale) Change the compare at p…" at bounding box center [214, 189] width 222 height 17
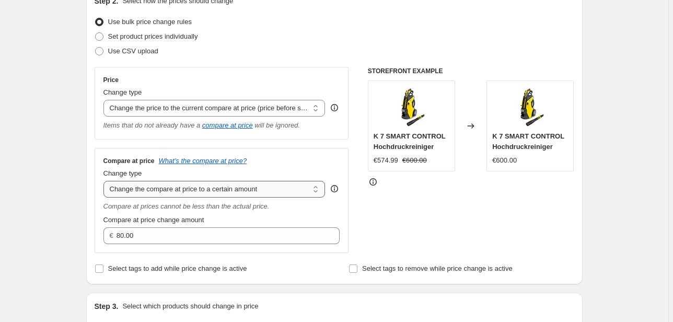
click at [225, 220] on div "Compare at price change amount" at bounding box center [221, 220] width 237 height 10
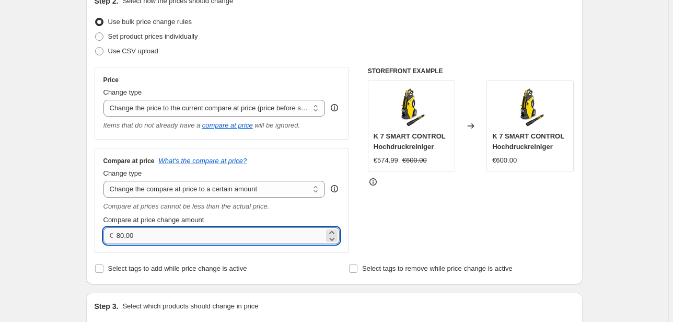
click at [122, 233] on input "80.00" at bounding box center [219, 235] width 207 height 17
click at [391, 228] on div "STOREFRONT EXAMPLE K 7 SMART CONTROL Hochdruckreiniger €574.99 €600.00 Changed …" at bounding box center [471, 160] width 206 height 186
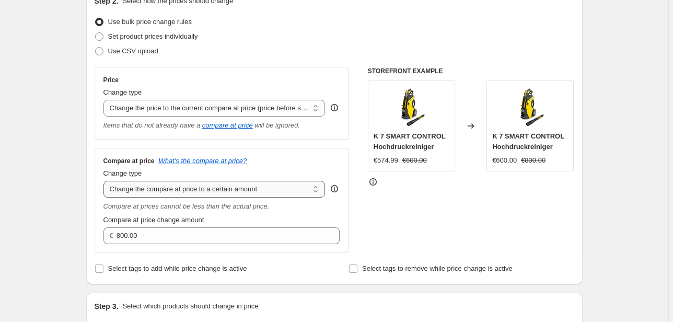
click at [190, 187] on select "Change the compare at price to the current price (sale) Change the compare at p…" at bounding box center [214, 189] width 222 height 17
click at [105, 181] on select "Change the compare at price to the current price (sale) Change the compare at p…" at bounding box center [214, 189] width 222 height 17
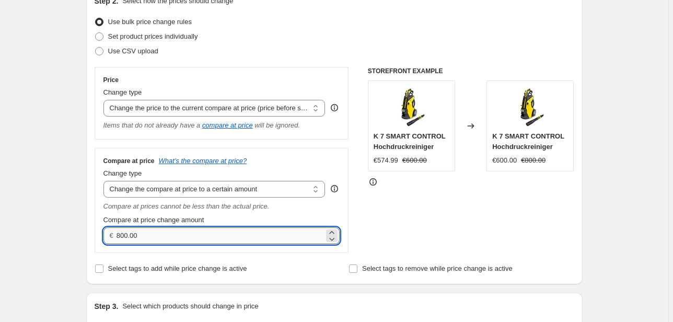
click at [122, 236] on input "800.00" at bounding box center [219, 235] width 207 height 17
type input "1000.00"
click at [506, 255] on div "Step 2. Select how the prices should change Use bulk price change rules Set pro…" at bounding box center [334, 136] width 479 height 280
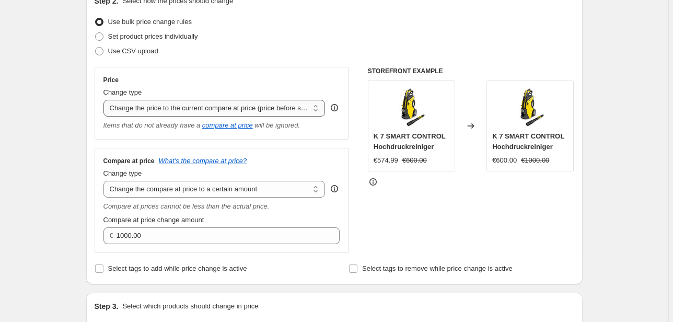
click at [261, 111] on select "Change the price to a certain amount Change the price by a certain amount Chang…" at bounding box center [214, 108] width 222 height 17
click at [359, 192] on div "Price Change type Change the price to a certain amount Change the price by a ce…" at bounding box center [334, 160] width 479 height 186
click at [218, 114] on select "Change the price to a certain amount Change the price by a certain amount Chang…" at bounding box center [214, 108] width 222 height 17
select select "percentage"
click at [105, 100] on select "Change the price to a certain amount Change the price by a certain amount Chang…" at bounding box center [214, 108] width 222 height 17
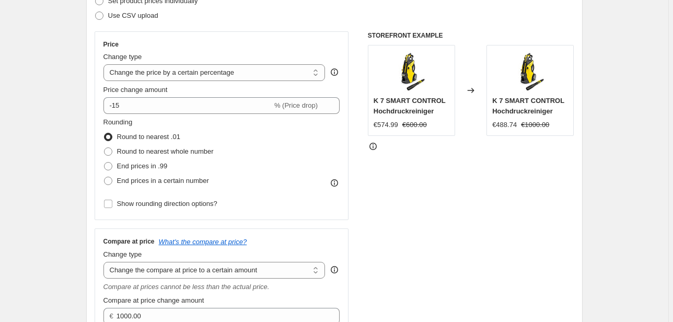
scroll to position [251, 0]
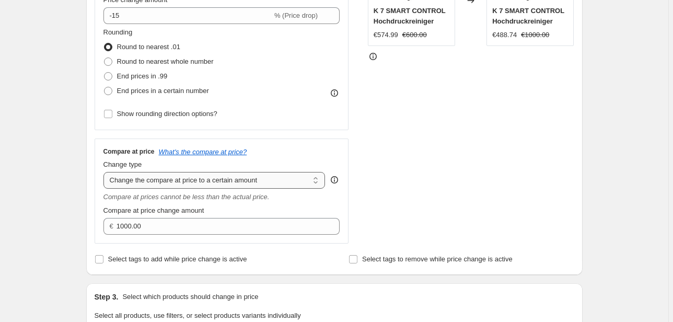
click at [196, 182] on select "Change the compare at price to the current price (sale) Change the compare at p…" at bounding box center [214, 180] width 222 height 17
select select "no_change"
click at [105, 172] on select "Change the compare at price to the current price (sale) Change the compare at p…" at bounding box center [214, 180] width 222 height 17
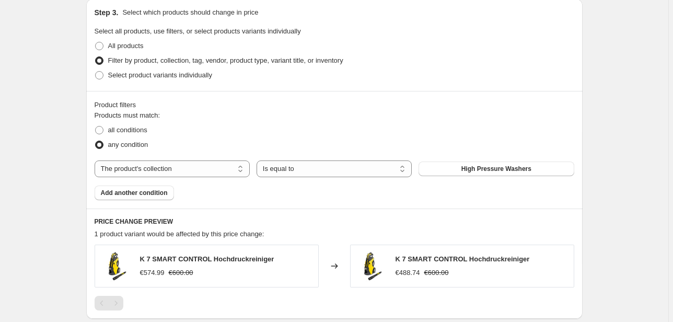
scroll to position [543, 0]
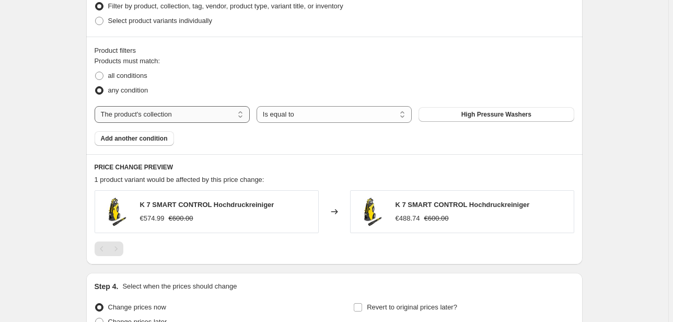
click at [163, 115] on select "The product The product's collection The product's tag The product's vendor The…" at bounding box center [172, 114] width 155 height 17
click at [457, 110] on button "High Pressure Washers" at bounding box center [495, 114] width 155 height 15
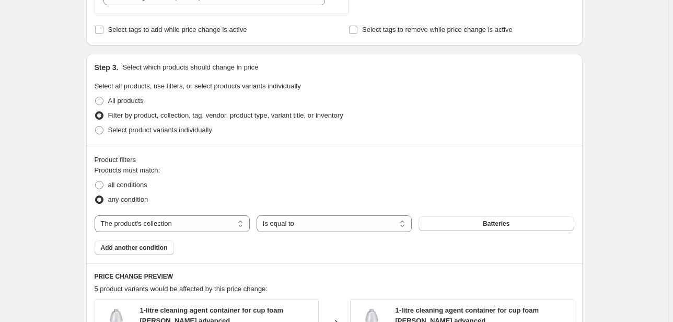
scroll to position [440, 0]
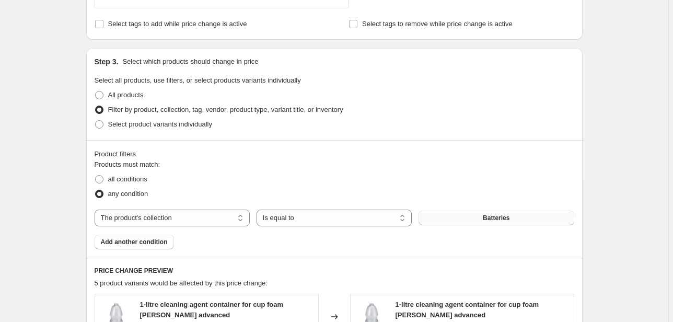
click at [437, 215] on button "Batteries" at bounding box center [495, 217] width 155 height 15
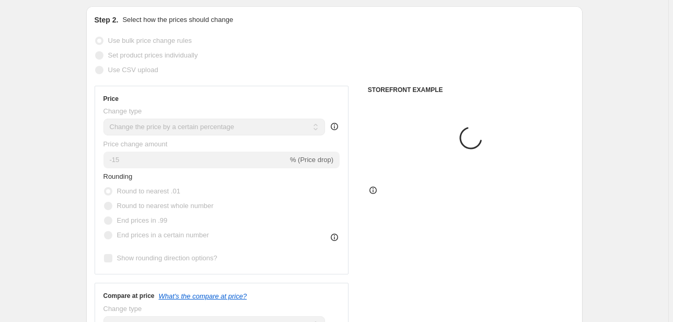
scroll to position [105, 0]
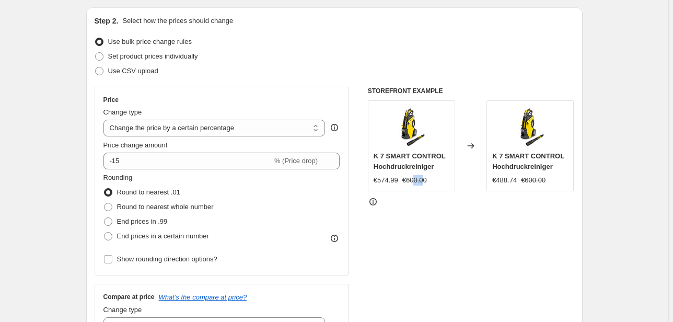
drag, startPoint x: 414, startPoint y: 180, endPoint x: 422, endPoint y: 179, distance: 8.4
click at [422, 179] on strike "€600.00" at bounding box center [414, 180] width 25 height 10
click at [395, 208] on div "STOREFRONT EXAMPLE K 7 SMART CONTROL Hochdruckreiniger €574.99 €600.00 Changed …" at bounding box center [471, 215] width 206 height 256
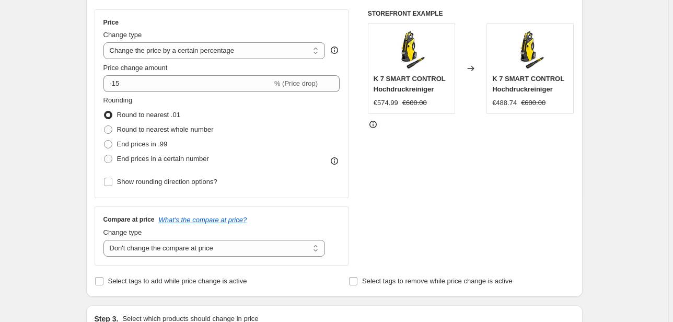
scroll to position [189, 0]
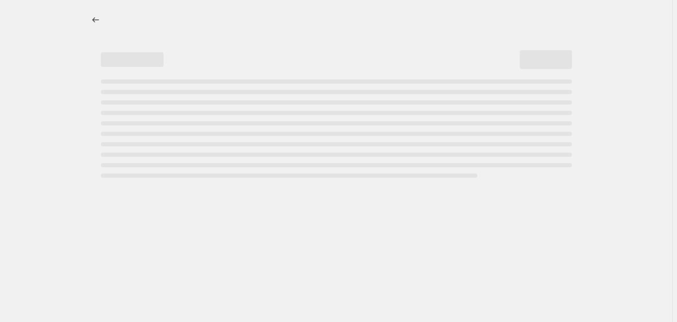
select select "percentage"
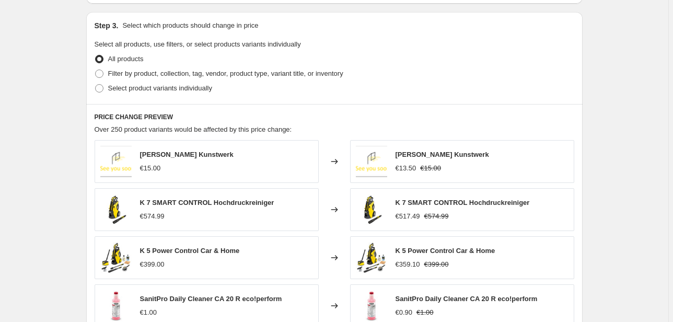
scroll to position [418, 0]
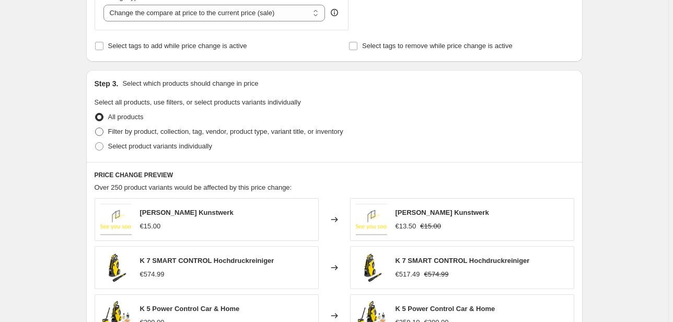
click at [103, 132] on span at bounding box center [99, 131] width 8 height 8
click at [96, 128] on input "Filter by product, collection, tag, vendor, product type, variant title, or inv…" at bounding box center [95, 127] width 1 height 1
radio input "true"
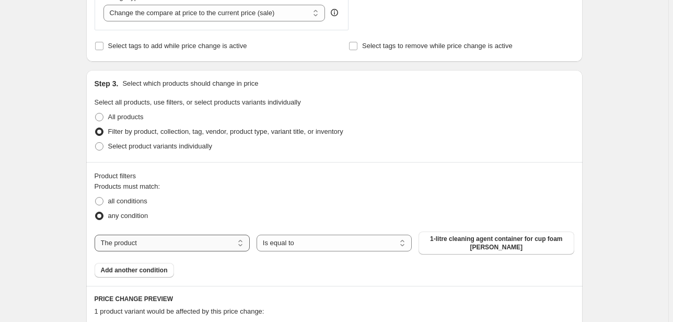
click at [162, 239] on select "The product The product's collection The product's tag The product's vendor The…" at bounding box center [172, 242] width 155 height 17
select select "collection"
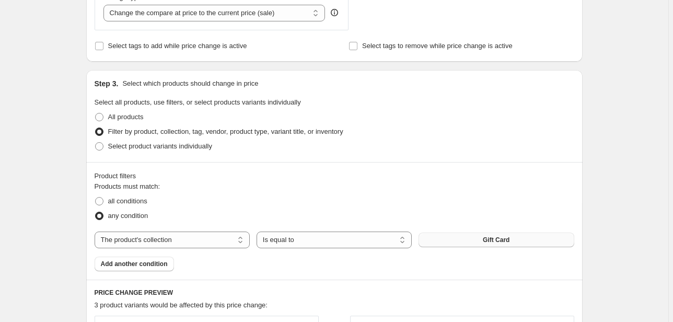
click at [440, 242] on button "Gift Card" at bounding box center [495, 239] width 155 height 15
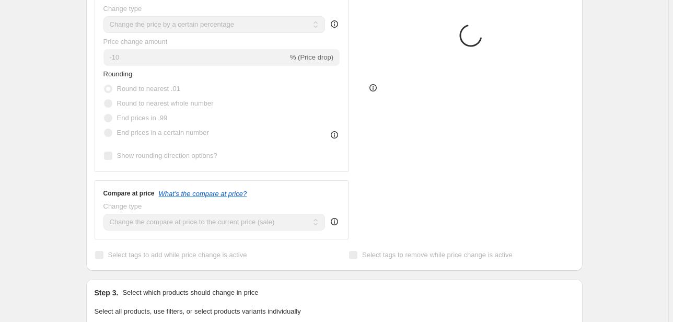
scroll to position [84, 0]
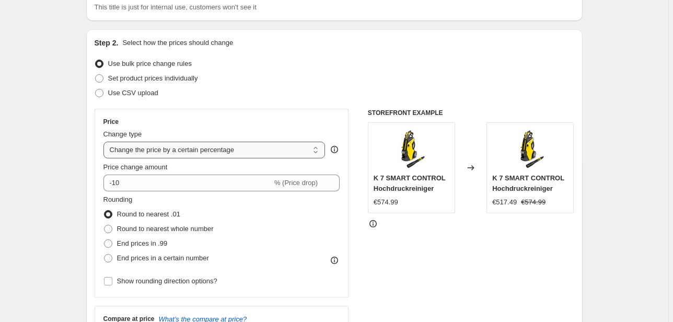
click at [275, 150] on select "Change the price to a certain amount Change the price by a certain amount Chang…" at bounding box center [214, 150] width 222 height 17
click at [298, 128] on div "Price Change type Change the price to a certain amount Change the price by a ce…" at bounding box center [221, 203] width 237 height 171
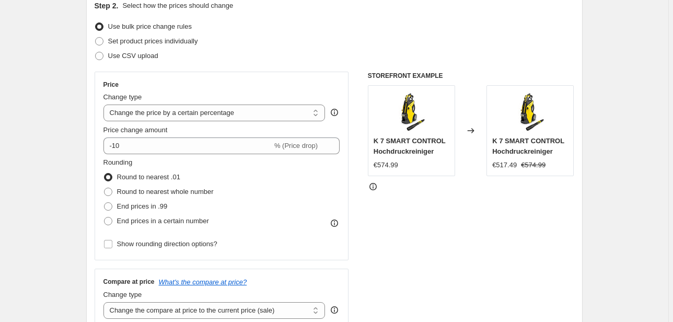
scroll to position [125, 0]
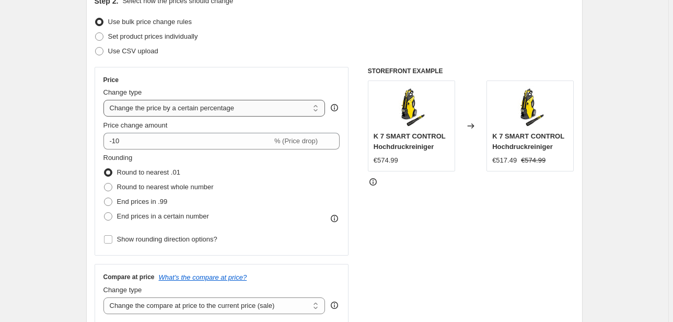
click at [171, 108] on select "Change the price to a certain amount Change the price by a certain amount Chang…" at bounding box center [214, 108] width 222 height 17
click at [414, 195] on div "STOREFRONT EXAMPLE K 7 SMART CONTROL Hochdruckreiniger €574.99 Changed to K 7 S…" at bounding box center [471, 195] width 206 height 256
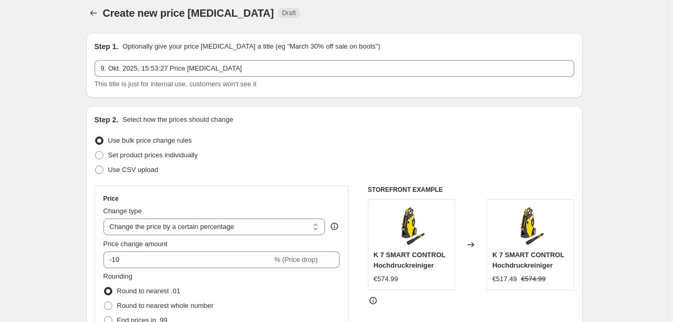
scroll to position [0, 0]
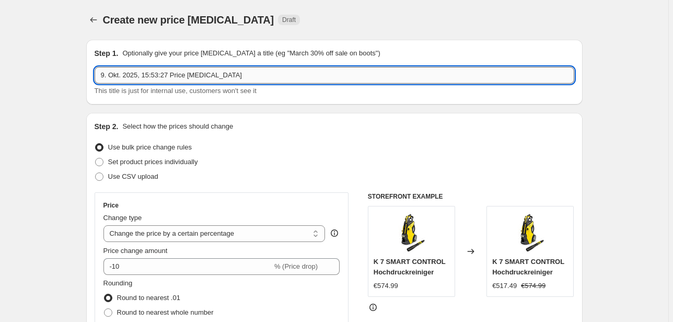
click at [231, 79] on input "9. Okt. 2025, 15:53:27 Price change job" at bounding box center [334, 75] width 479 height 17
drag, startPoint x: 233, startPoint y: 77, endPoint x: 33, endPoint y: 81, distance: 200.1
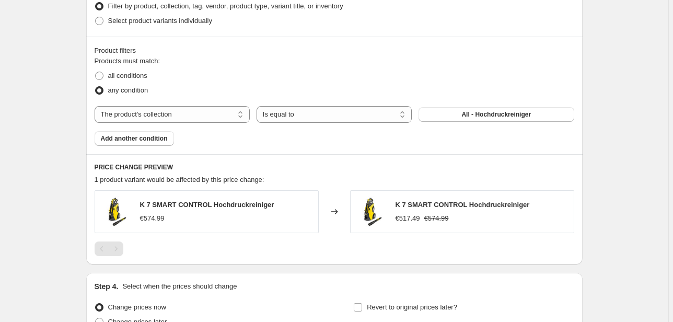
scroll to position [648, 0]
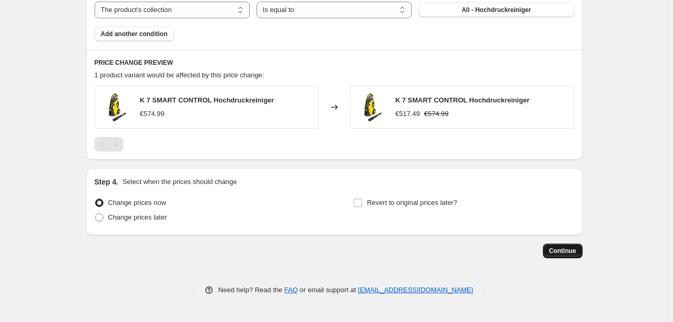
click at [574, 252] on span "Continue" at bounding box center [562, 251] width 27 height 8
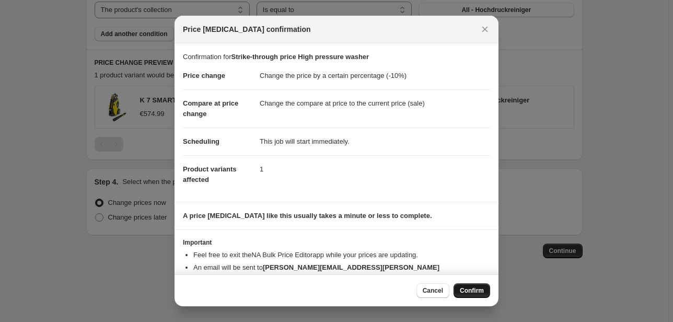
click at [478, 292] on span "Confirm" at bounding box center [472, 290] width 24 height 8
type input "Strike-through price High pressure washer"
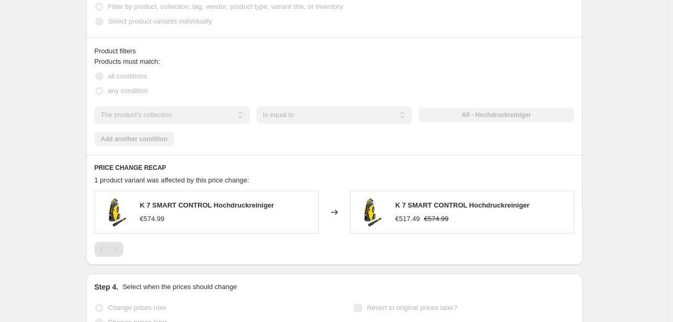
scroll to position [640, 0]
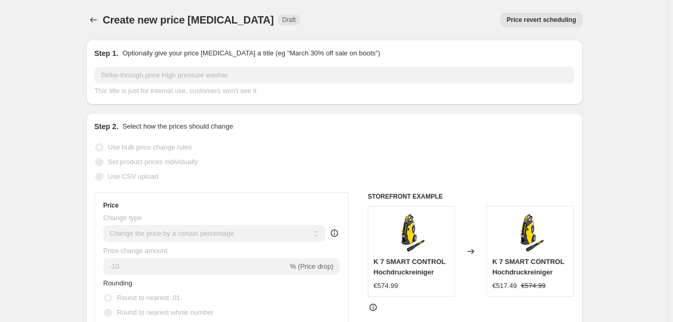
click at [547, 18] on span "Price revert scheduling" at bounding box center [541, 20] width 69 height 8
click at [545, 19] on span "Price revert scheduling" at bounding box center [541, 20] width 69 height 8
click at [522, 19] on span "Price revert scheduling" at bounding box center [541, 20] width 69 height 8
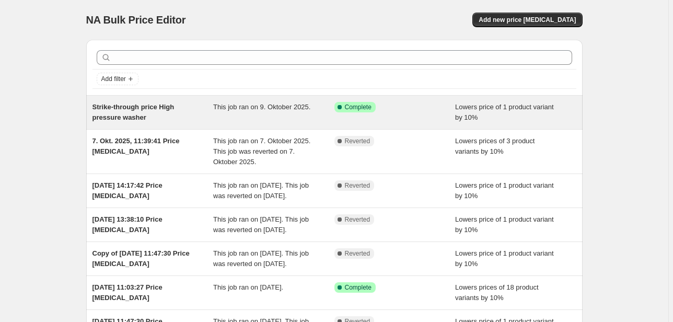
click at [126, 109] on span "Strike-through price High pressure washer" at bounding box center [133, 112] width 82 height 18
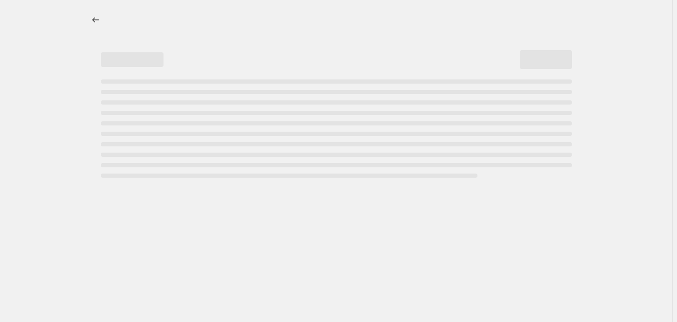
select select "percentage"
select select "collection"
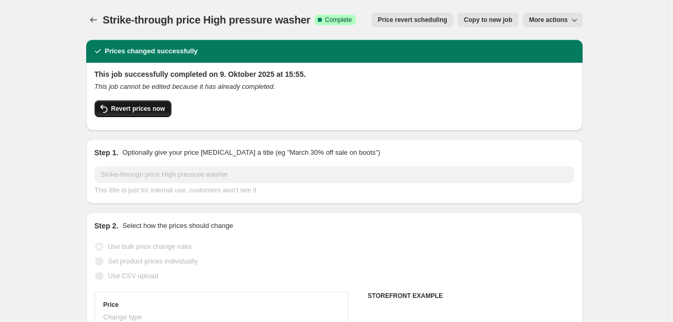
click at [128, 111] on span "Revert prices now" at bounding box center [138, 108] width 54 height 8
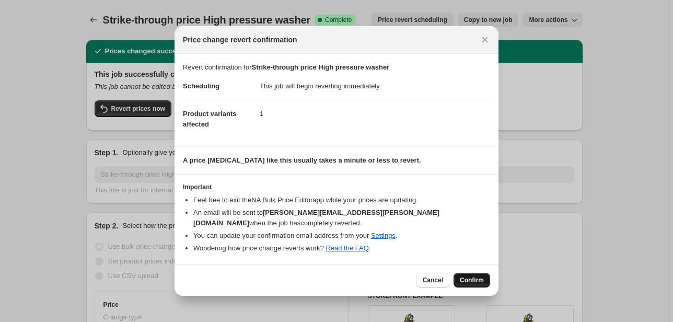
click at [464, 273] on button "Confirm" at bounding box center [471, 280] width 37 height 15
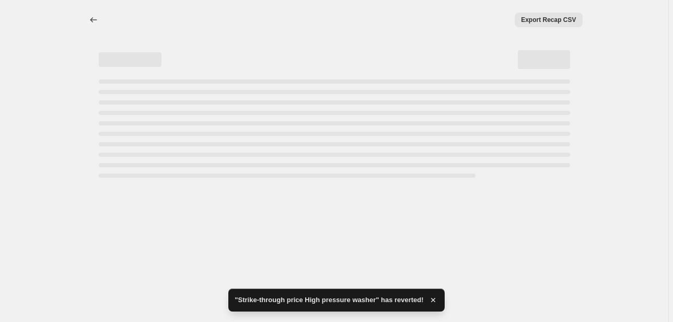
select select "percentage"
select select "collection"
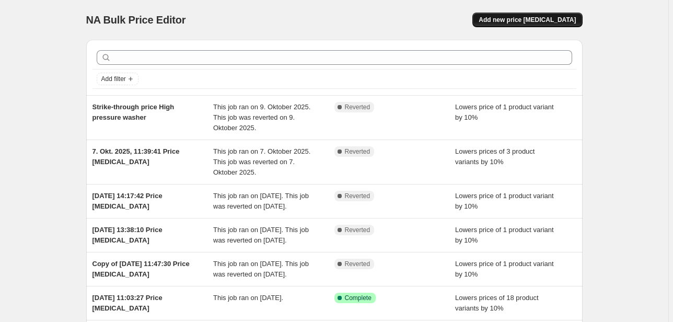
click at [511, 22] on span "Add new price [MEDICAL_DATA]" at bounding box center [526, 20] width 97 height 8
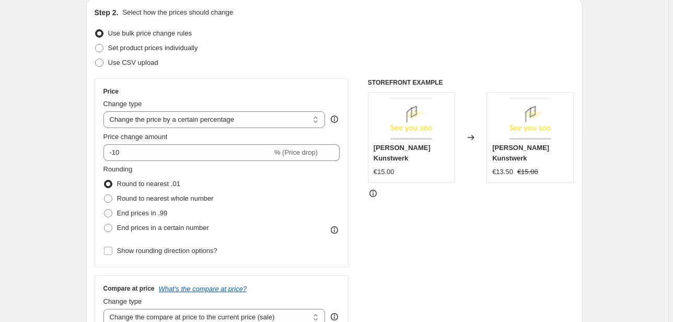
scroll to position [125, 0]
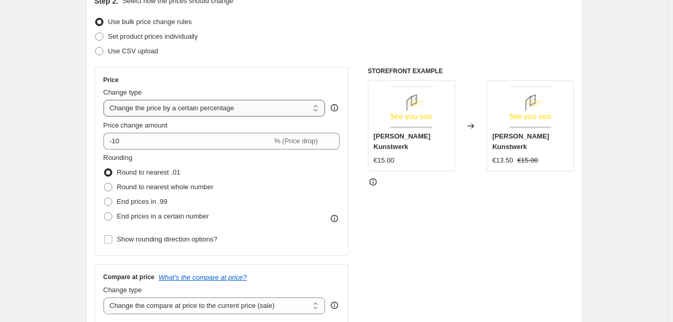
click at [209, 102] on select "Change the price to a certain amount Change the price by a certain amount Chang…" at bounding box center [214, 108] width 222 height 17
select select "to"
click at [105, 100] on select "Change the price to a certain amount Change the price by a certain amount Chang…" at bounding box center [214, 108] width 222 height 17
type input "80.00"
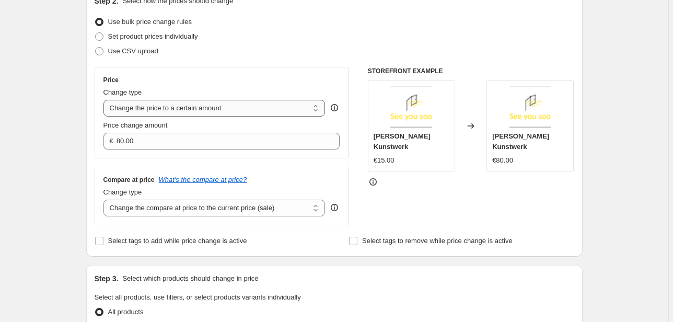
click at [167, 113] on select "Change the price to a certain amount Change the price by a certain amount Chang…" at bounding box center [214, 108] width 222 height 17
select select "by"
click at [105, 100] on select "Change the price to a certain amount Change the price by a certain amount Chang…" at bounding box center [214, 108] width 222 height 17
type input "-10.00"
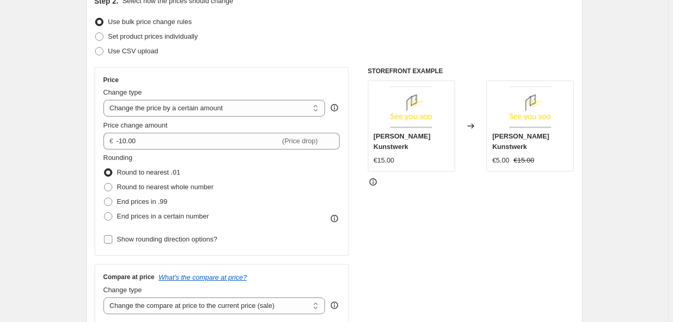
click at [109, 240] on input "Show rounding direction options?" at bounding box center [108, 239] width 8 height 8
checkbox input "true"
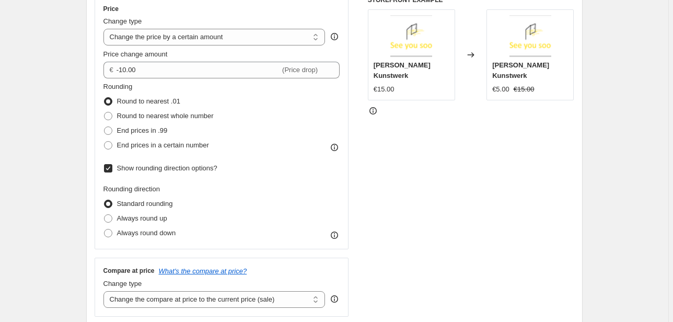
scroll to position [209, 0]
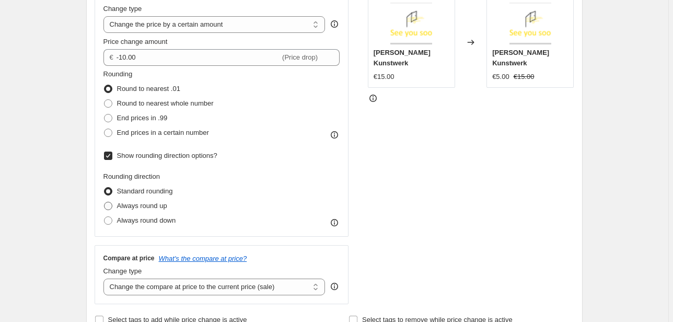
click at [111, 206] on span at bounding box center [108, 206] width 8 height 8
click at [104, 202] on input "Always round up" at bounding box center [104, 202] width 1 height 1
radio input "true"
click at [111, 219] on span at bounding box center [108, 220] width 8 height 8
click at [104, 217] on input "Always round down" at bounding box center [104, 216] width 1 height 1
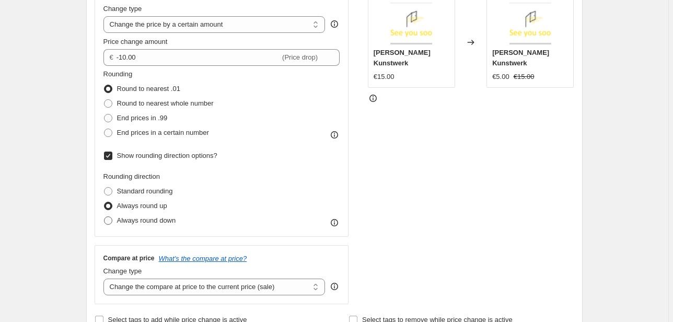
radio input "true"
click at [109, 116] on span at bounding box center [108, 118] width 8 height 8
click at [104, 114] on input "End prices in .99" at bounding box center [104, 114] width 1 height 1
radio input "true"
click at [109, 203] on span at bounding box center [108, 206] width 8 height 8
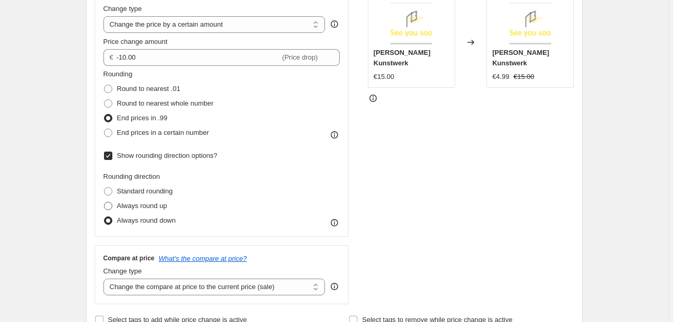
click at [104, 202] on input "Always round up" at bounding box center [104, 202] width 1 height 1
radio input "true"
click at [109, 219] on span at bounding box center [108, 220] width 8 height 8
click at [104, 217] on input "Always round down" at bounding box center [104, 216] width 1 height 1
radio input "true"
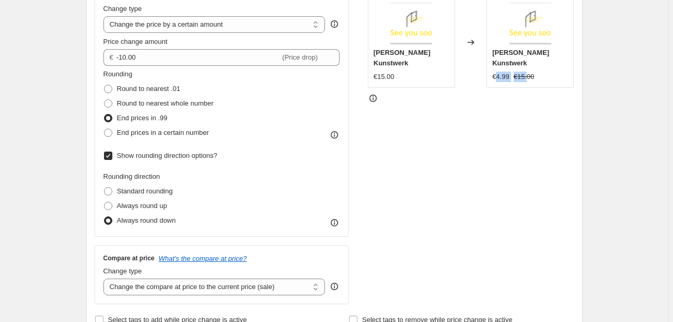
drag, startPoint x: 498, startPoint y: 71, endPoint x: 528, endPoint y: 69, distance: 30.3
click at [528, 72] on div "€4.99 €15.00" at bounding box center [530, 77] width 76 height 10
click at [521, 113] on div "STOREFRONT EXAMPLE [PERSON_NAME] Kunstwerk €15.00 Changed to [PERSON_NAME] Kuns…" at bounding box center [471, 143] width 206 height 321
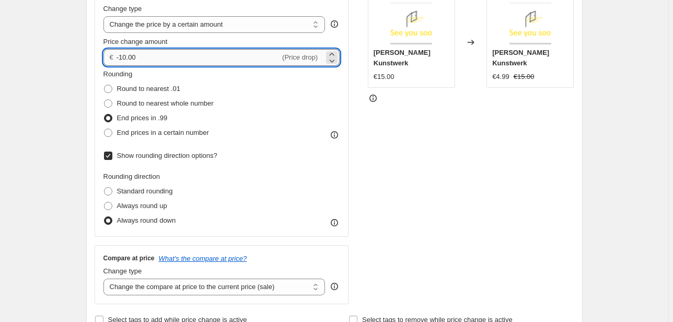
click at [125, 59] on input "-10.00" at bounding box center [197, 57] width 163 height 17
click at [183, 60] on input "-5.00" at bounding box center [197, 57] width 163 height 17
type input "-5.48"
click at [416, 133] on div "STOREFRONT EXAMPLE [PERSON_NAME] Kunstwerk €15.00 Changed to [PERSON_NAME] Kuns…" at bounding box center [471, 143] width 206 height 321
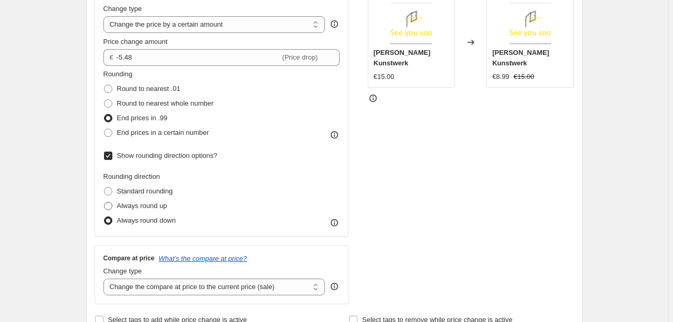
click at [111, 204] on span at bounding box center [108, 206] width 8 height 8
click at [104, 202] on input "Always round up" at bounding box center [104, 202] width 1 height 1
radio input "true"
click at [109, 220] on span at bounding box center [108, 220] width 8 height 8
click at [104, 217] on input "Always round down" at bounding box center [104, 216] width 1 height 1
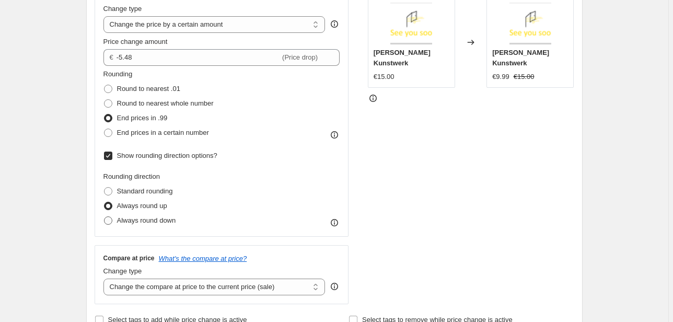
radio input "true"
click at [108, 209] on span at bounding box center [108, 206] width 8 height 8
click at [104, 202] on input "Always round up" at bounding box center [104, 202] width 1 height 1
radio input "true"
click at [111, 194] on span at bounding box center [108, 191] width 8 height 8
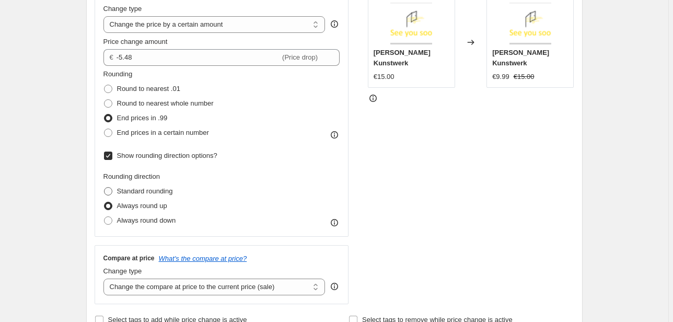
click at [104, 187] on input "Standard rounding" at bounding box center [104, 187] width 1 height 1
radio input "true"
click at [109, 209] on span at bounding box center [108, 206] width 8 height 8
click at [104, 202] on input "Always round up" at bounding box center [104, 202] width 1 height 1
radio input "true"
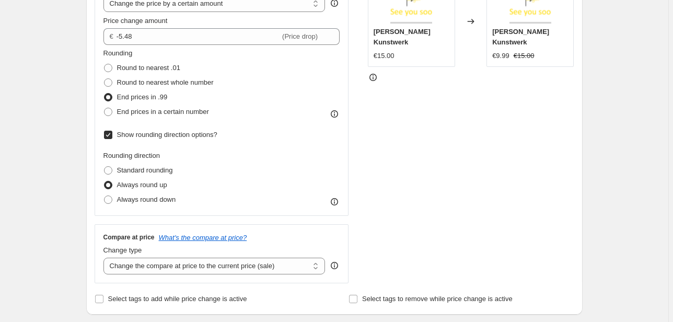
scroll to position [251, 0]
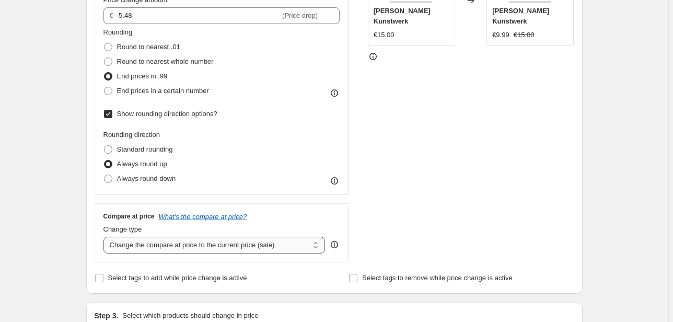
click at [226, 240] on select "Change the compare at price to the current price (sale) Change the compare at p…" at bounding box center [214, 245] width 222 height 17
click at [509, 219] on div "STOREFRONT EXAMPLE [PERSON_NAME] Kunstwerk €15.00 Changed to [PERSON_NAME] Kuns…" at bounding box center [471, 102] width 206 height 321
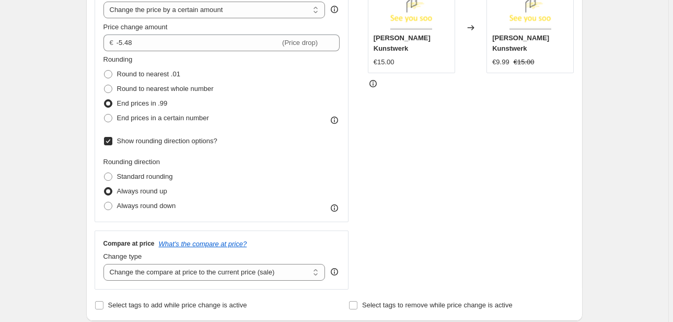
scroll to position [209, 0]
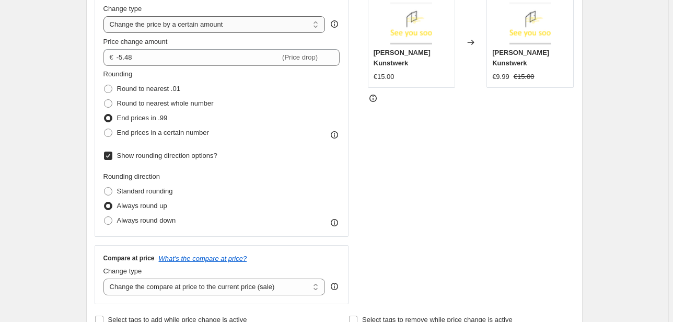
click at [235, 27] on select "Change the price to a certain amount Change the price by a certain amount Chang…" at bounding box center [214, 24] width 222 height 17
drag, startPoint x: 438, startPoint y: 160, endPoint x: 206, endPoint y: 154, distance: 232.0
click at [438, 160] on div "STOREFRONT EXAMPLE [PERSON_NAME] Kunstwerk €15.00 Changed to [PERSON_NAME] Kuns…" at bounding box center [471, 143] width 206 height 321
click at [109, 218] on span at bounding box center [108, 220] width 8 height 8
click at [104, 217] on input "Always round down" at bounding box center [104, 216] width 1 height 1
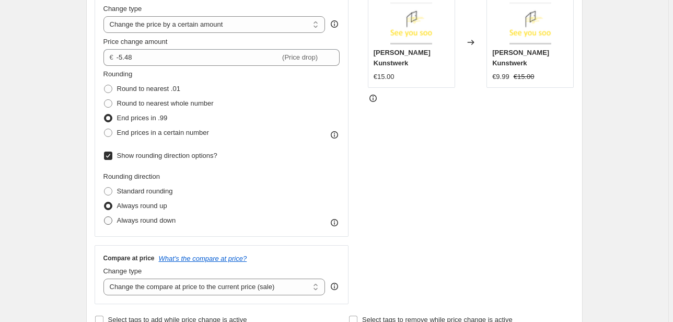
radio input "true"
click at [111, 206] on span at bounding box center [108, 206] width 8 height 8
click at [104, 202] on input "Always round up" at bounding box center [104, 202] width 1 height 1
radio input "true"
click at [171, 27] on select "Change the price to a certain amount Change the price by a certain amount Chang…" at bounding box center [214, 24] width 222 height 17
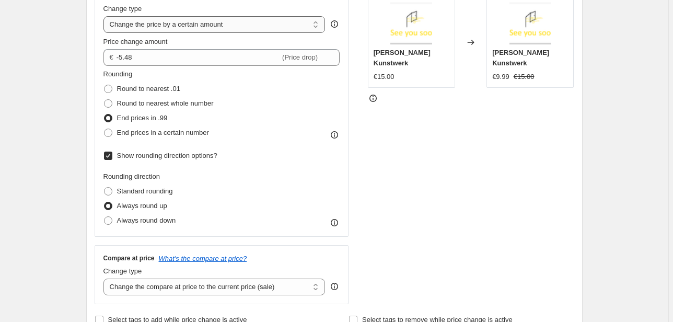
select select "percentage"
click at [105, 16] on select "Change the price to a certain amount Change the price by a certain amount Chang…" at bounding box center [214, 24] width 222 height 17
type input "-15"
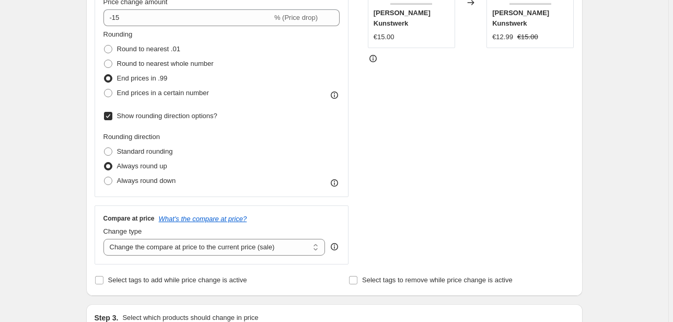
scroll to position [251, 0]
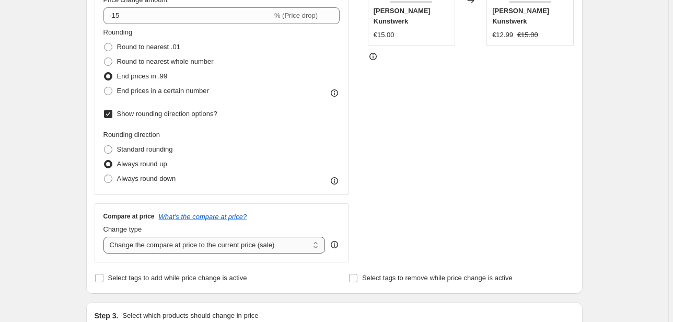
click at [181, 245] on select "Change the compare at price to the current price (sale) Change the compare at p…" at bounding box center [214, 245] width 222 height 17
drag, startPoint x: 403, startPoint y: 221, endPoint x: 394, endPoint y: 227, distance: 11.0
click at [403, 221] on div "STOREFRONT EXAMPLE [PERSON_NAME] Kunstwerk €15.00 Changed to [PERSON_NAME] Kuns…" at bounding box center [471, 102] width 206 height 321
click at [334, 243] on icon at bounding box center [334, 244] width 7 height 7
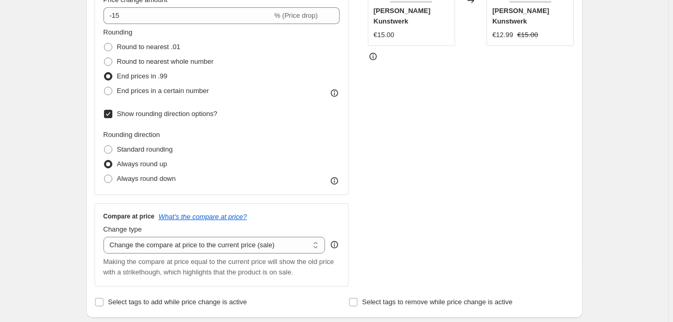
click at [334, 243] on icon at bounding box center [334, 244] width 7 height 7
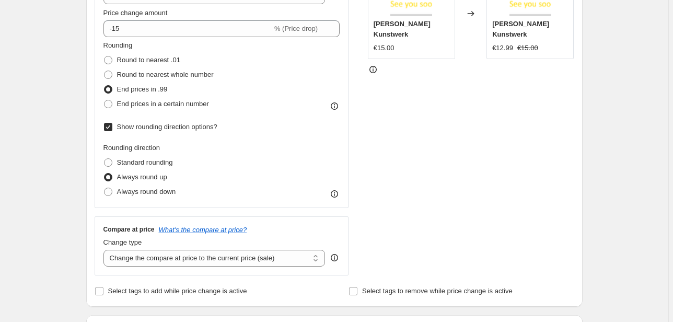
scroll to position [261, 0]
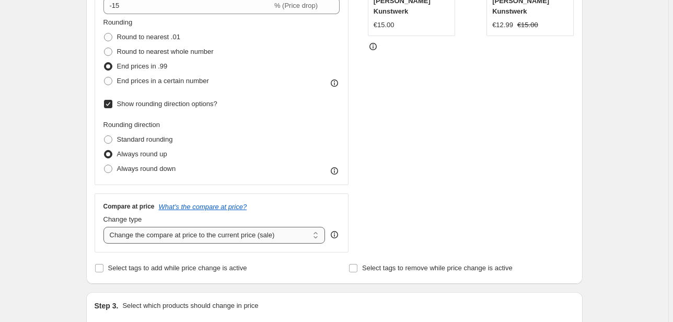
click at [237, 232] on select "Change the compare at price to the current price (sale) Change the compare at p…" at bounding box center [214, 235] width 222 height 17
drag, startPoint x: 492, startPoint y: 216, endPoint x: 485, endPoint y: 218, distance: 8.1
click at [492, 216] on div "STOREFRONT EXAMPLE [PERSON_NAME] Kunstwerk €15.00 Changed to [PERSON_NAME] Kuns…" at bounding box center [471, 92] width 206 height 321
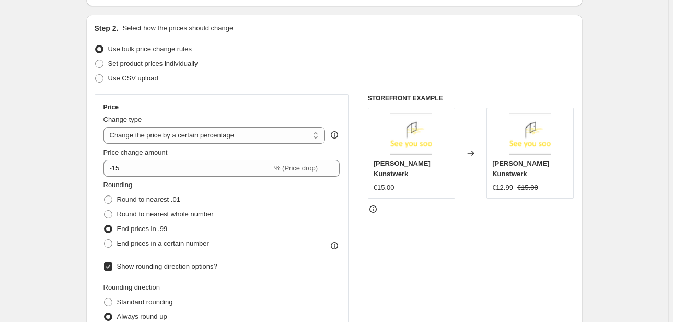
scroll to position [93, 0]
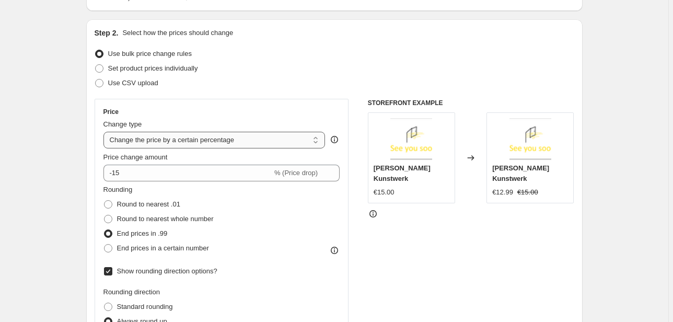
click at [260, 139] on select "Change the price to a certain amount Change the price by a certain amount Chang…" at bounding box center [214, 140] width 222 height 17
click at [105, 132] on select "Change the price to a certain amount Change the price by a certain amount Chang…" at bounding box center [214, 140] width 222 height 17
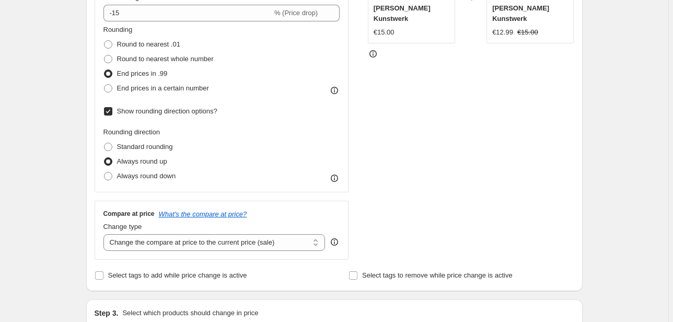
scroll to position [261, 0]
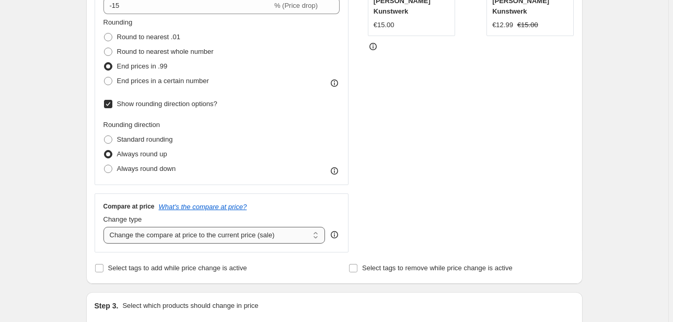
click at [234, 234] on select "Change the compare at price to the current price (sale) Change the compare at p…" at bounding box center [214, 235] width 222 height 17
click at [105, 227] on select "Change the compare at price to the current price (sale) Change the compare at p…" at bounding box center [214, 235] width 222 height 17
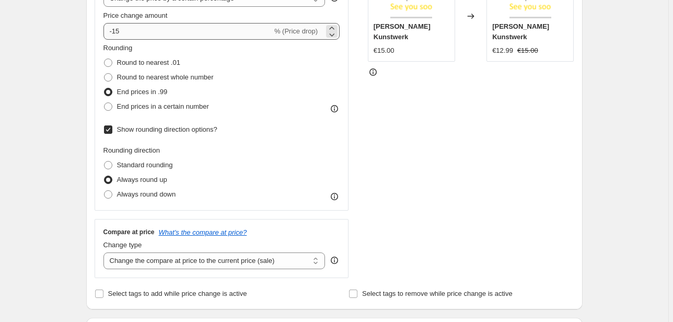
scroll to position [344, 0]
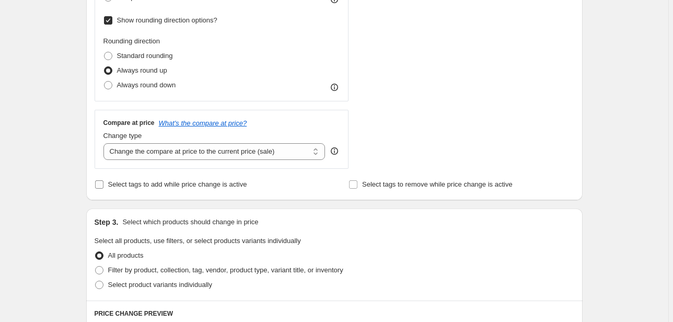
click at [101, 184] on input "Select tags to add while price change is active" at bounding box center [99, 184] width 8 height 8
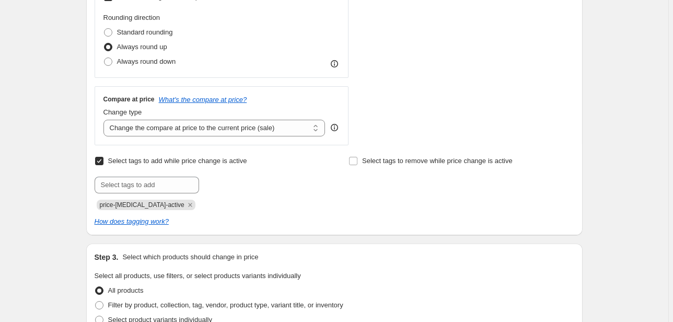
scroll to position [386, 0]
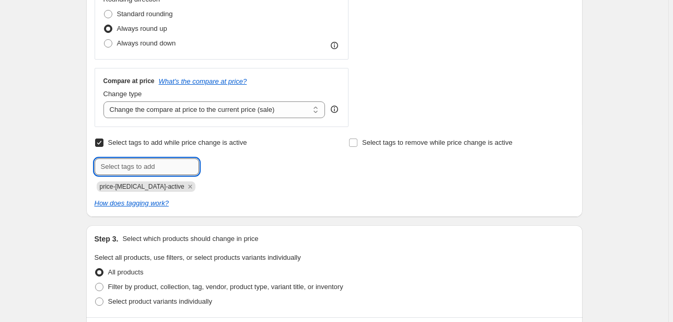
click at [126, 168] on input "text" at bounding box center [147, 166] width 104 height 17
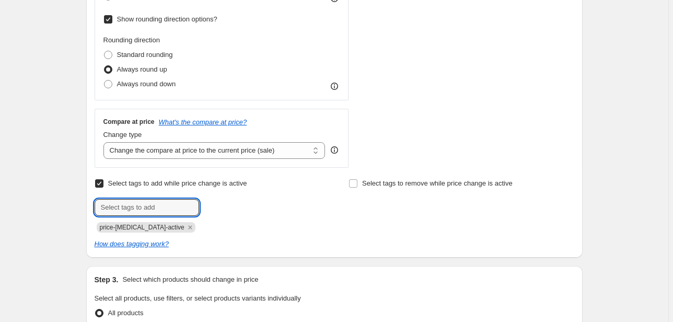
scroll to position [344, 0]
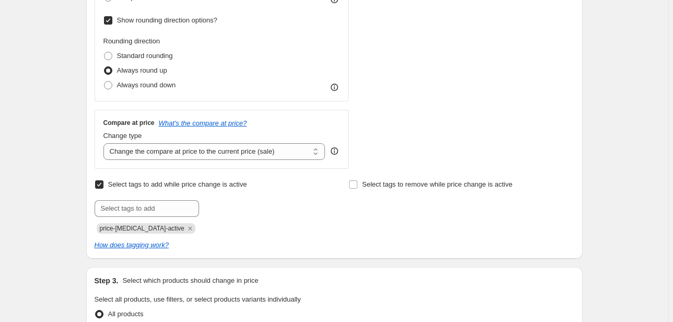
click at [102, 185] on input "Select tags to add while price change is active" at bounding box center [99, 184] width 8 height 8
checkbox input "false"
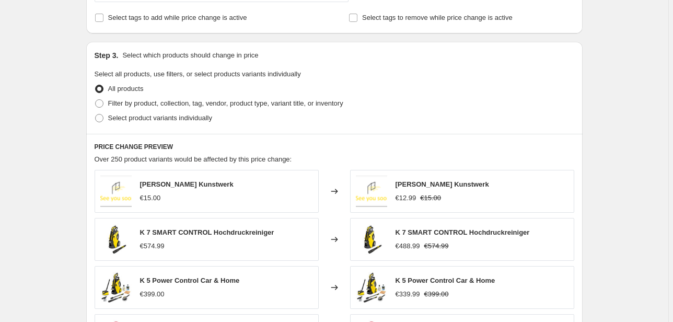
scroll to position [511, 0]
click at [103, 103] on span at bounding box center [99, 103] width 8 height 8
click at [96, 99] on input "Filter by product, collection, tag, vendor, product type, variant title, or inv…" at bounding box center [95, 99] width 1 height 1
radio input "true"
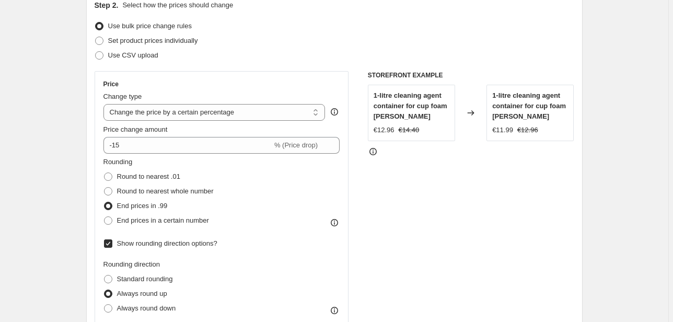
scroll to position [168, 0]
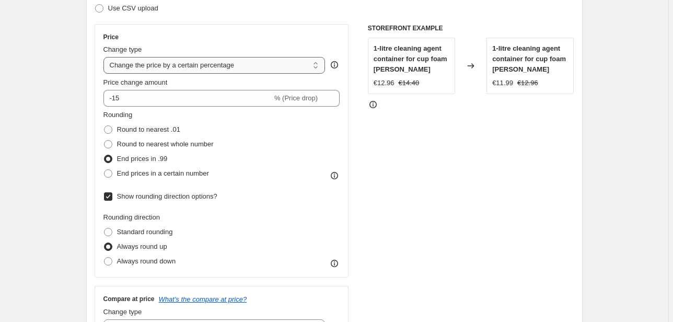
click at [181, 61] on select "Change the price to a certain amount Change the price by a certain amount Chang…" at bounding box center [214, 65] width 222 height 17
drag, startPoint x: 550, startPoint y: 124, endPoint x: 545, endPoint y: 126, distance: 5.6
click at [550, 124] on div "STOREFRONT EXAMPLE 1-litre cleaning agent container for cup foam [PERSON_NAME] …" at bounding box center [471, 184] width 206 height 321
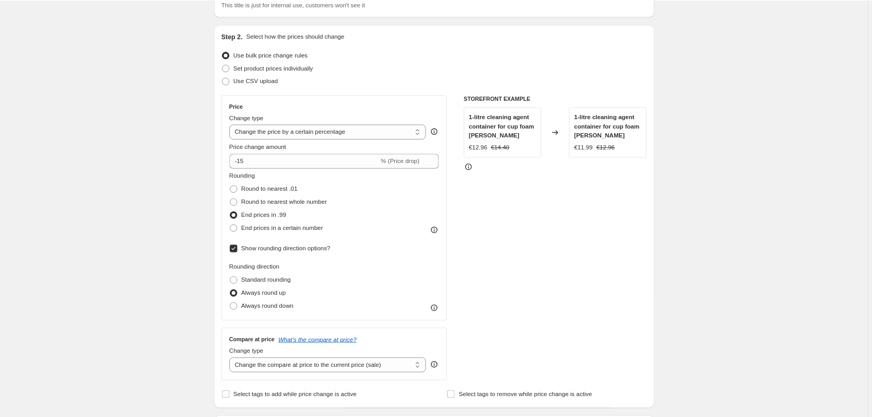
scroll to position [85, 0]
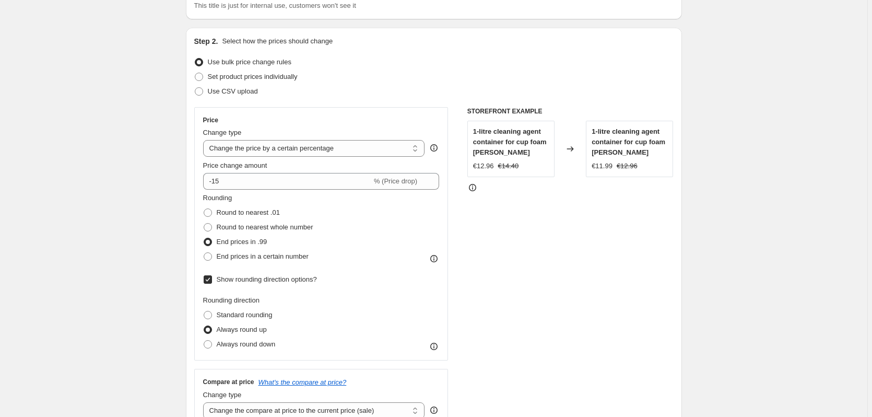
drag, startPoint x: 613, startPoint y: 15, endPoint x: 775, endPoint y: 334, distance: 357.8
click at [277, 151] on select "Change the price to a certain amount Change the price by a certain amount Chang…" at bounding box center [314, 148] width 222 height 17
drag, startPoint x: 636, startPoint y: 249, endPoint x: 637, endPoint y: 226, distance: 23.0
click at [637, 248] on div "STOREFRONT EXAMPLE 1-litre cleaning agent container for cup foam [PERSON_NAME] …" at bounding box center [570, 267] width 206 height 321
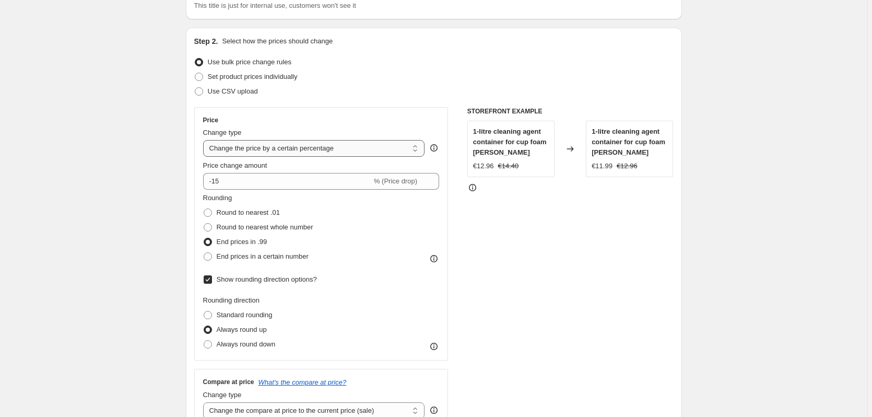
click at [254, 149] on select "Change the price to a certain amount Change the price by a certain amount Chang…" at bounding box center [314, 148] width 222 height 17
click at [275, 147] on select "Change the price to a certain amount Change the price by a certain amount Chang…" at bounding box center [314, 148] width 222 height 17
drag, startPoint x: 613, startPoint y: 215, endPoint x: 599, endPoint y: 219, distance: 14.7
click at [613, 215] on div "STOREFRONT EXAMPLE 1-litre cleaning agent container for cup foam [PERSON_NAME] …" at bounding box center [570, 267] width 206 height 321
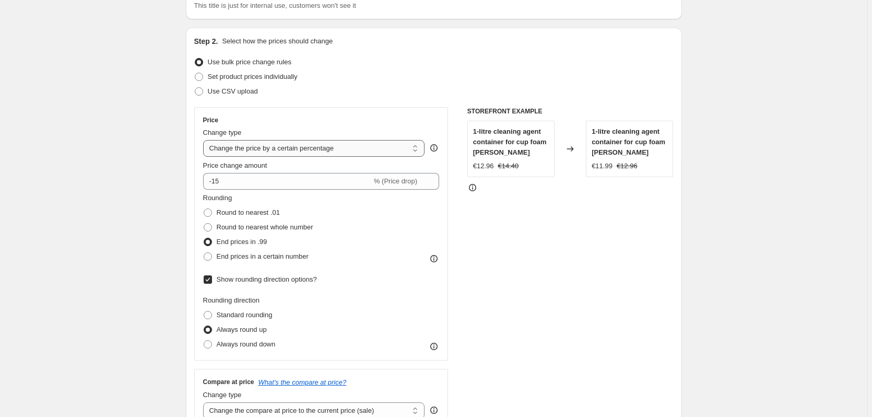
click at [275, 145] on select "Change the price to a certain amount Change the price by a certain amount Chang…" at bounding box center [314, 148] width 222 height 17
drag, startPoint x: 482, startPoint y: 234, endPoint x: 522, endPoint y: 124, distance: 117.5
click at [482, 234] on div "STOREFRONT EXAMPLE 1-litre cleaning agent container for cup foam [PERSON_NAME] …" at bounding box center [570, 267] width 206 height 321
click at [363, 153] on select "Change the price to a certain amount Change the price by a certain amount Chang…" at bounding box center [314, 148] width 222 height 17
click at [543, 217] on div "STOREFRONT EXAMPLE 1-litre cleaning agent container for cup foam [PERSON_NAME] …" at bounding box center [570, 267] width 206 height 321
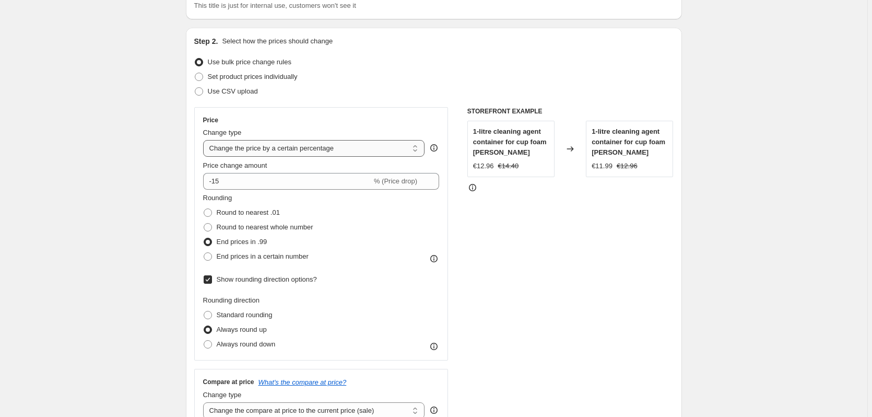
click at [388, 148] on select "Change the price to a certain amount Change the price by a certain amount Chang…" at bounding box center [314, 148] width 222 height 17
click at [521, 206] on div "STOREFRONT EXAMPLE 1-litre cleaning agent container for cup foam [PERSON_NAME] …" at bounding box center [570, 267] width 206 height 321
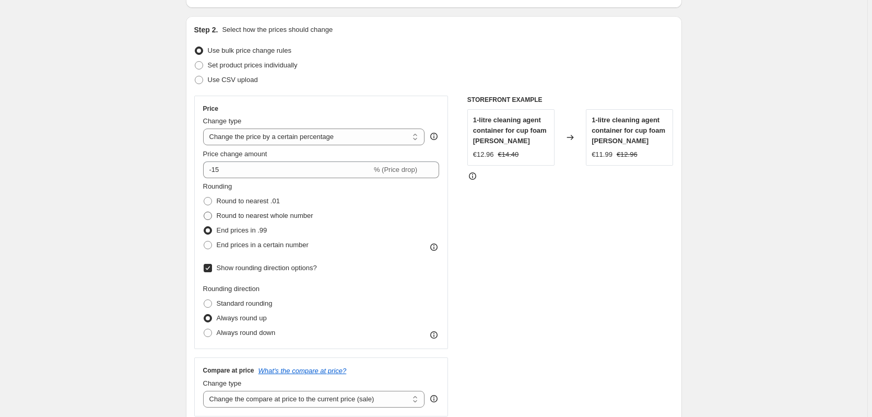
scroll to position [33, 0]
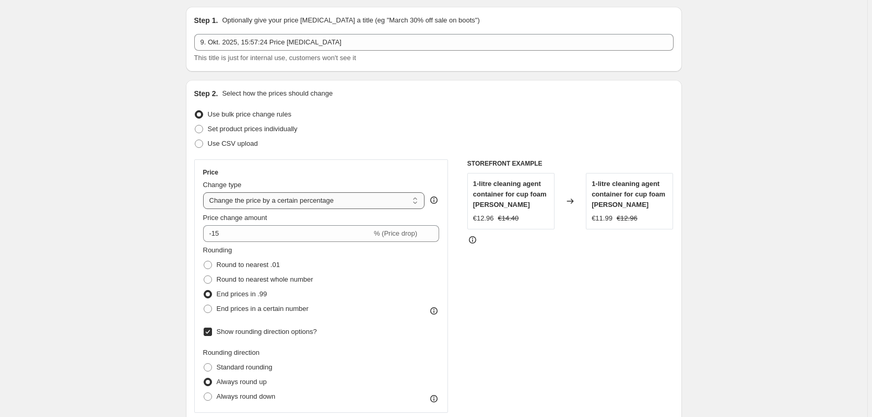
click at [240, 206] on select "Change the price to a certain amount Change the price by a certain amount Chang…" at bounding box center [314, 200] width 222 height 17
click at [322, 204] on select "Change the price to a certain amount Change the price by a certain amount Chang…" at bounding box center [314, 200] width 222 height 17
click at [293, 202] on select "Change the price to a certain amount Change the price by a certain amount Chang…" at bounding box center [314, 200] width 222 height 17
drag, startPoint x: 313, startPoint y: 192, endPoint x: 320, endPoint y: 181, distance: 12.7
click at [313, 192] on div "Change type Change the price to a certain amount Change the price by a certain …" at bounding box center [314, 194] width 222 height 29
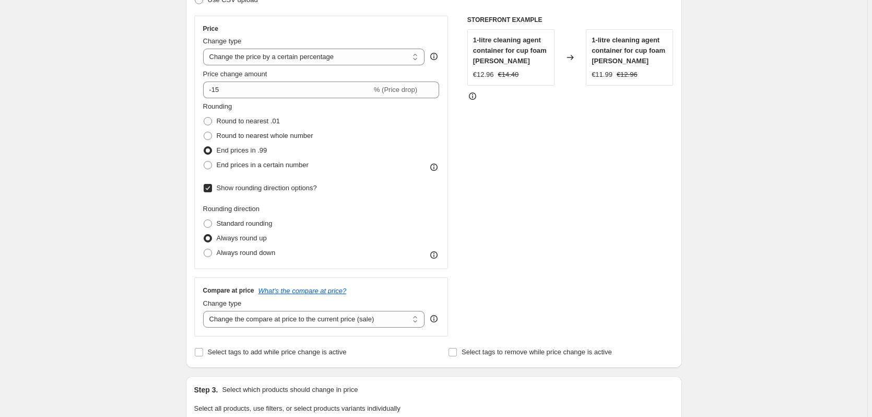
scroll to position [137, 0]
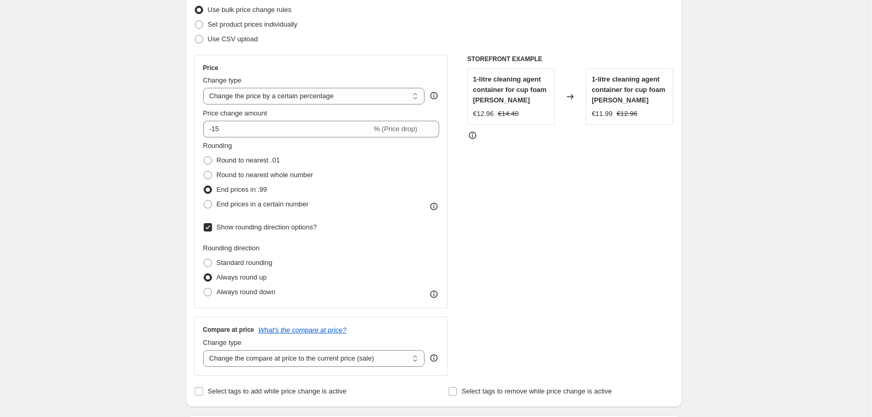
click at [285, 85] on div "Change type" at bounding box center [314, 80] width 222 height 10
click at [283, 94] on select "Change the price to a certain amount Change the price by a certain amount Chang…" at bounding box center [314, 96] width 222 height 17
click at [632, 204] on div "STOREFRONT EXAMPLE 1-litre cleaning agent container for cup foam [PERSON_NAME] …" at bounding box center [570, 215] width 206 height 321
click at [279, 102] on select "Change the price to a certain amount Change the price by a certain amount Chang…" at bounding box center [314, 96] width 222 height 17
click at [489, 150] on div "STOREFRONT EXAMPLE 1-litre cleaning agent container for cup foam [PERSON_NAME] …" at bounding box center [570, 215] width 206 height 321
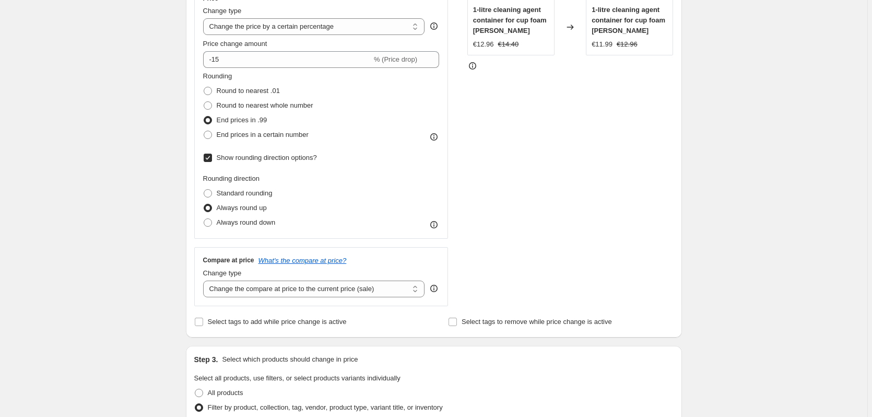
scroll to position [190, 0]
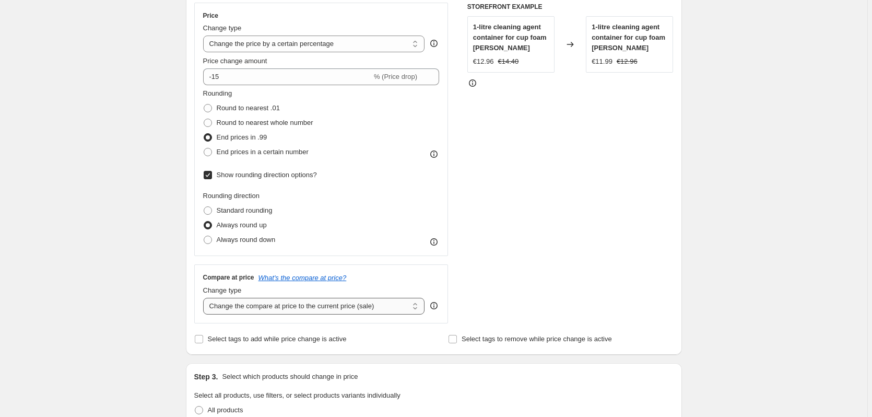
click at [281, 307] on select "Change the compare at price to the current price (sale) Change the compare at p…" at bounding box center [314, 306] width 222 height 17
click at [525, 312] on div "STOREFRONT EXAMPLE 1-litre cleaning agent container for cup foam [PERSON_NAME] …" at bounding box center [570, 163] width 206 height 321
click at [287, 41] on select "Change the price to a certain amount Change the price by a certain amount Chang…" at bounding box center [314, 44] width 222 height 17
click at [473, 88] on icon at bounding box center [472, 83] width 10 height 10
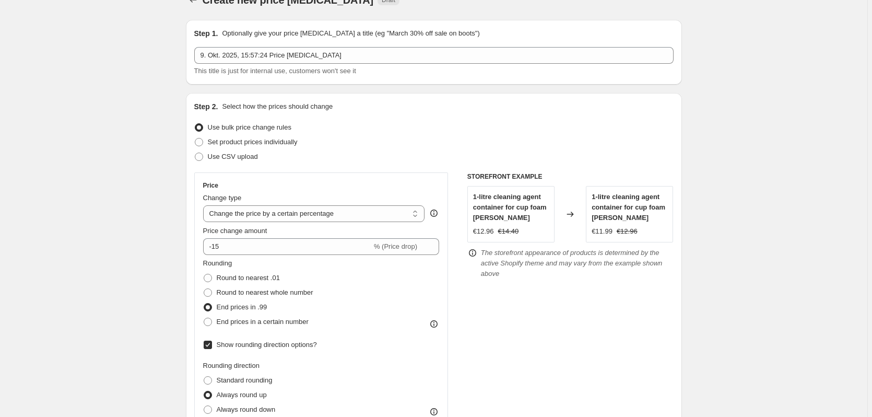
scroll to position [0, 0]
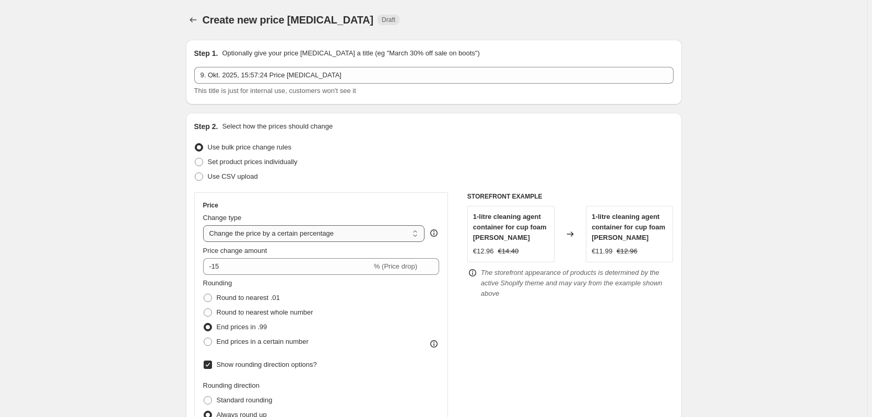
click at [233, 230] on select "Change the price to a certain amount Change the price by a certain amount Chang…" at bounding box center [314, 233] width 222 height 17
select select "to"
click at [205, 225] on select "Change the price to a certain amount Change the price by a certain amount Chang…" at bounding box center [314, 233] width 222 height 17
type input "80.00"
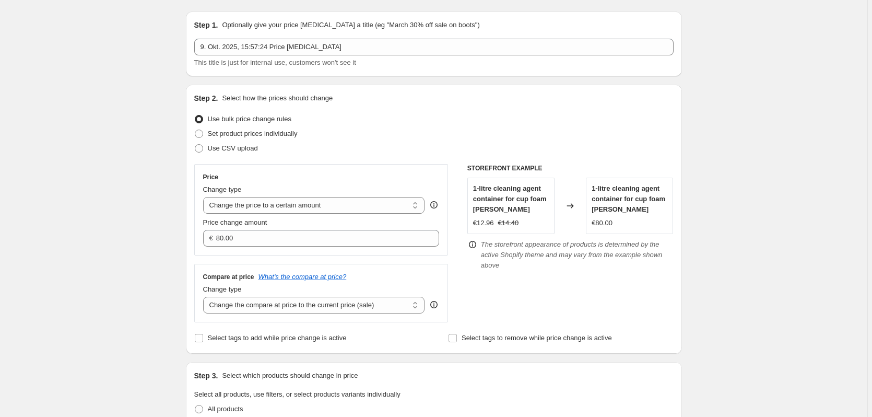
scroll to position [52, 0]
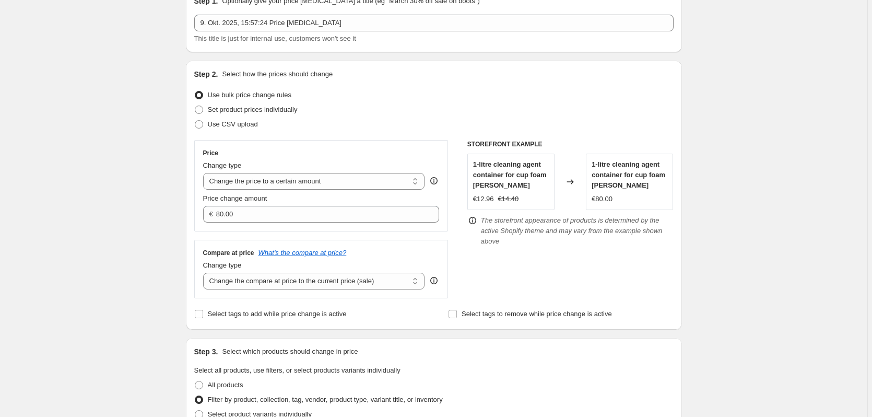
click at [345, 169] on div "Change type" at bounding box center [314, 165] width 222 height 10
click at [339, 186] on select "Change the price to a certain amount Change the price by a certain amount Chang…" at bounding box center [314, 181] width 222 height 17
click at [343, 183] on select "Change the price to a certain amount Change the price by a certain amount Chang…" at bounding box center [314, 181] width 222 height 17
drag, startPoint x: 355, startPoint y: 174, endPoint x: 353, endPoint y: 181, distance: 7.1
click at [355, 174] on select "Change the price to a certain amount Change the price by a certain amount Chang…" at bounding box center [314, 181] width 222 height 17
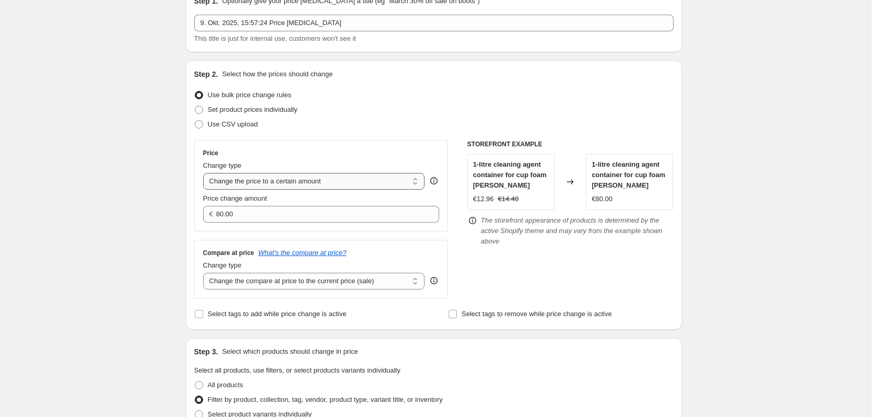
select select "by"
click at [205, 173] on select "Change the price to a certain amount Change the price by a certain amount Chang…" at bounding box center [314, 181] width 222 height 17
type input "-10.00"
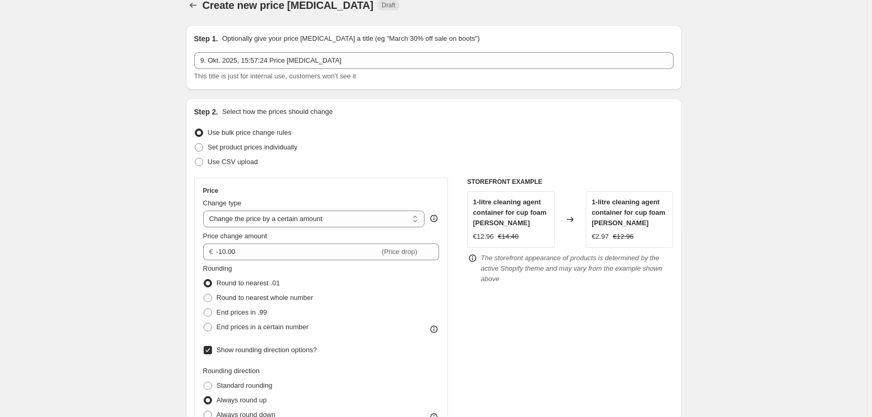
scroll to position [0, 0]
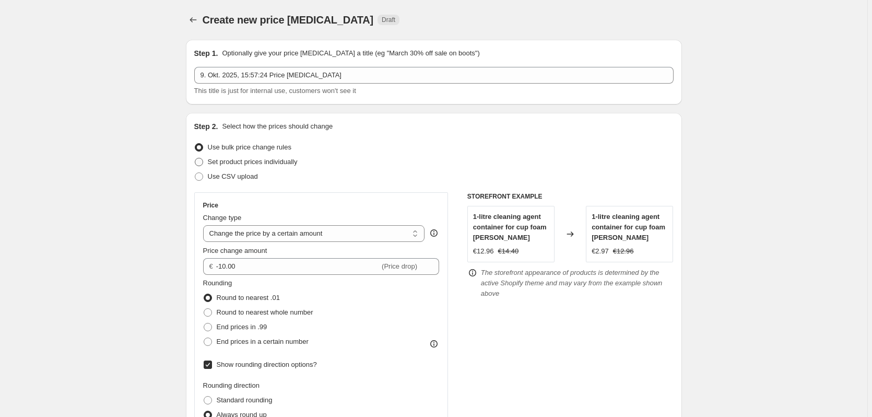
click at [202, 161] on span at bounding box center [199, 162] width 8 height 8
click at [195, 158] on input "Set product prices individually" at bounding box center [195, 158] width 1 height 1
radio input "true"
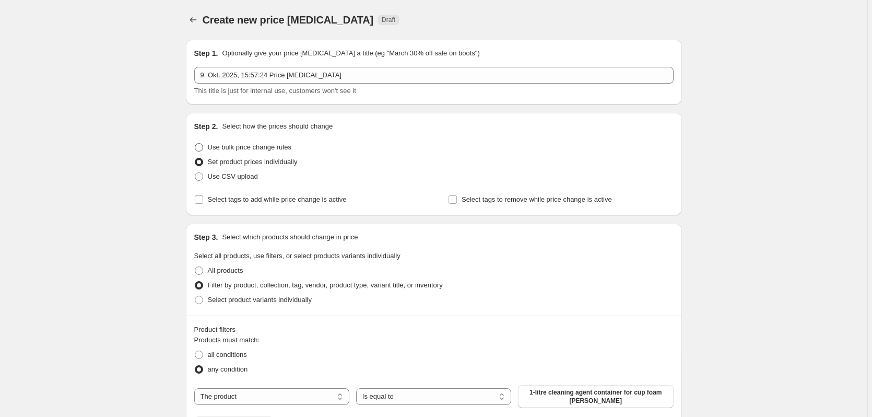
click at [203, 146] on span at bounding box center [199, 147] width 8 height 8
click at [195, 144] on input "Use bulk price change rules" at bounding box center [195, 143] width 1 height 1
radio input "true"
select select "by"
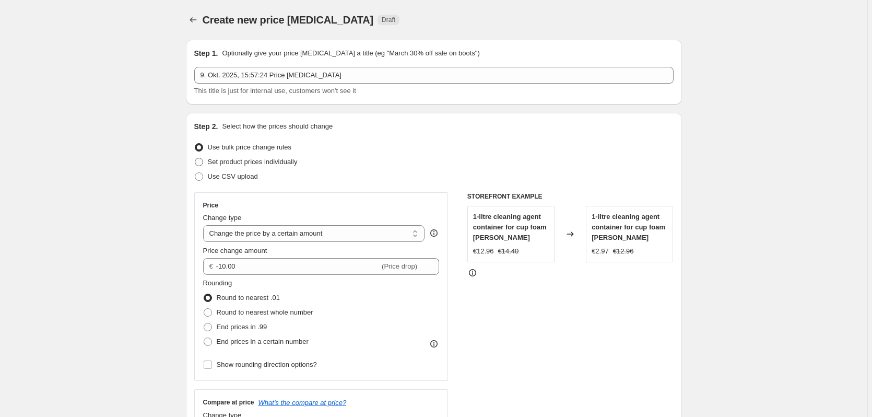
click at [201, 161] on span at bounding box center [199, 162] width 8 height 8
click at [195, 158] on input "Set product prices individually" at bounding box center [195, 158] width 1 height 1
radio input "true"
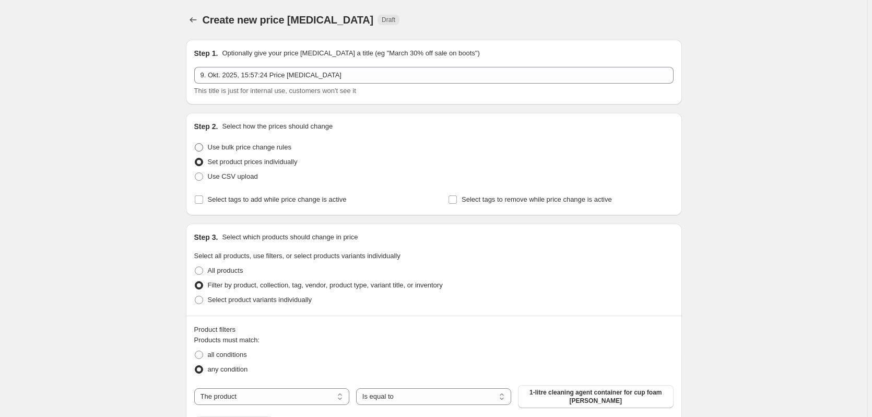
click at [202, 149] on span at bounding box center [199, 147] width 8 height 8
click at [195, 144] on input "Use bulk price change rules" at bounding box center [195, 143] width 1 height 1
radio input "true"
select select "by"
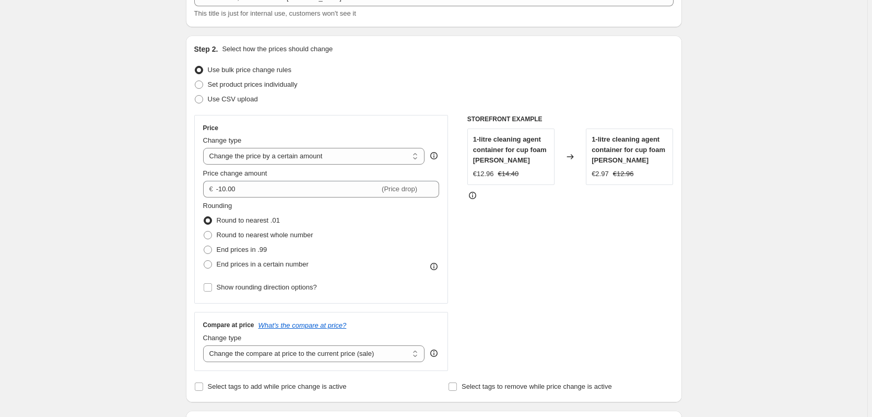
scroll to position [52, 0]
